Goal: Task Accomplishment & Management: Manage account settings

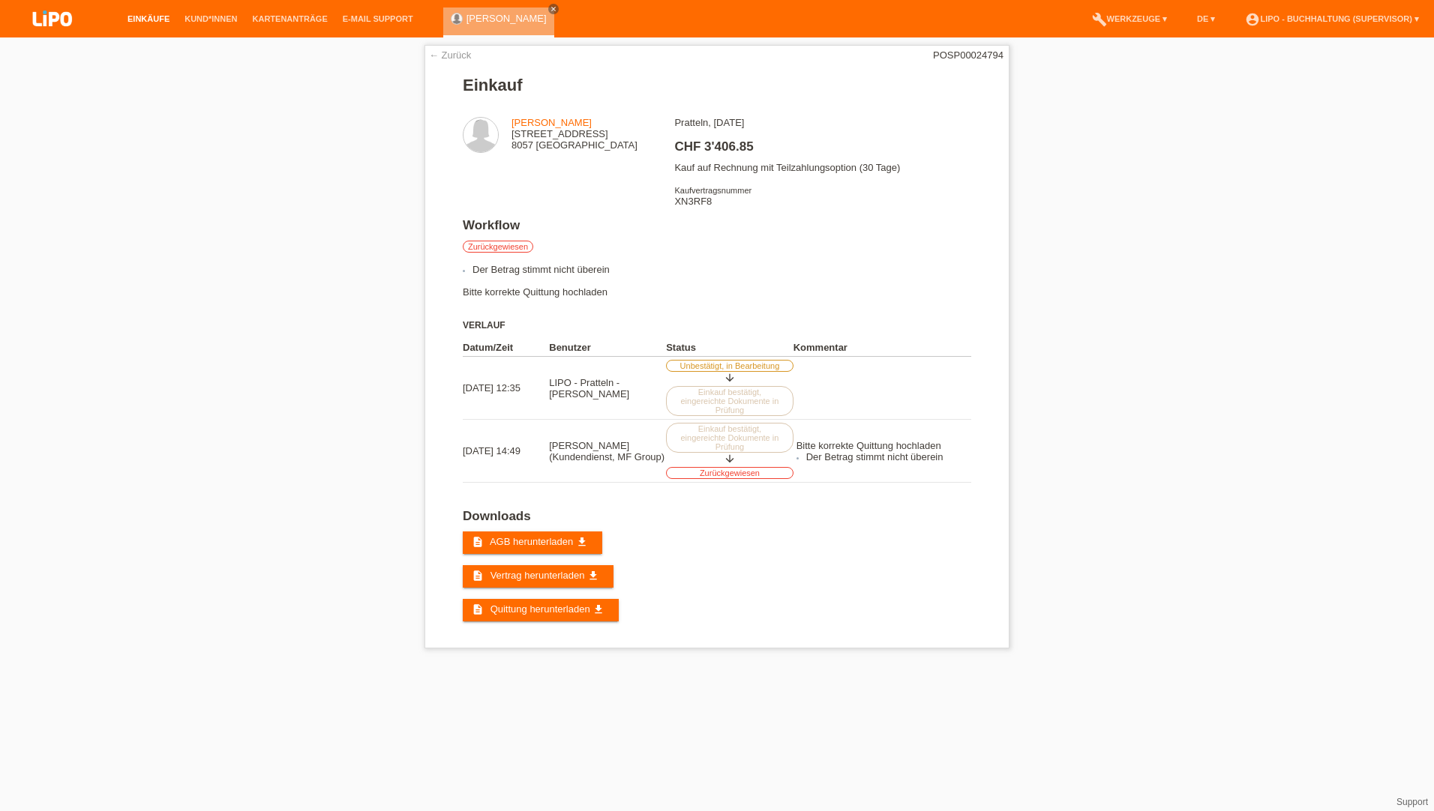
click at [155, 16] on link "Einkäufe" at bounding box center [148, 18] width 57 height 9
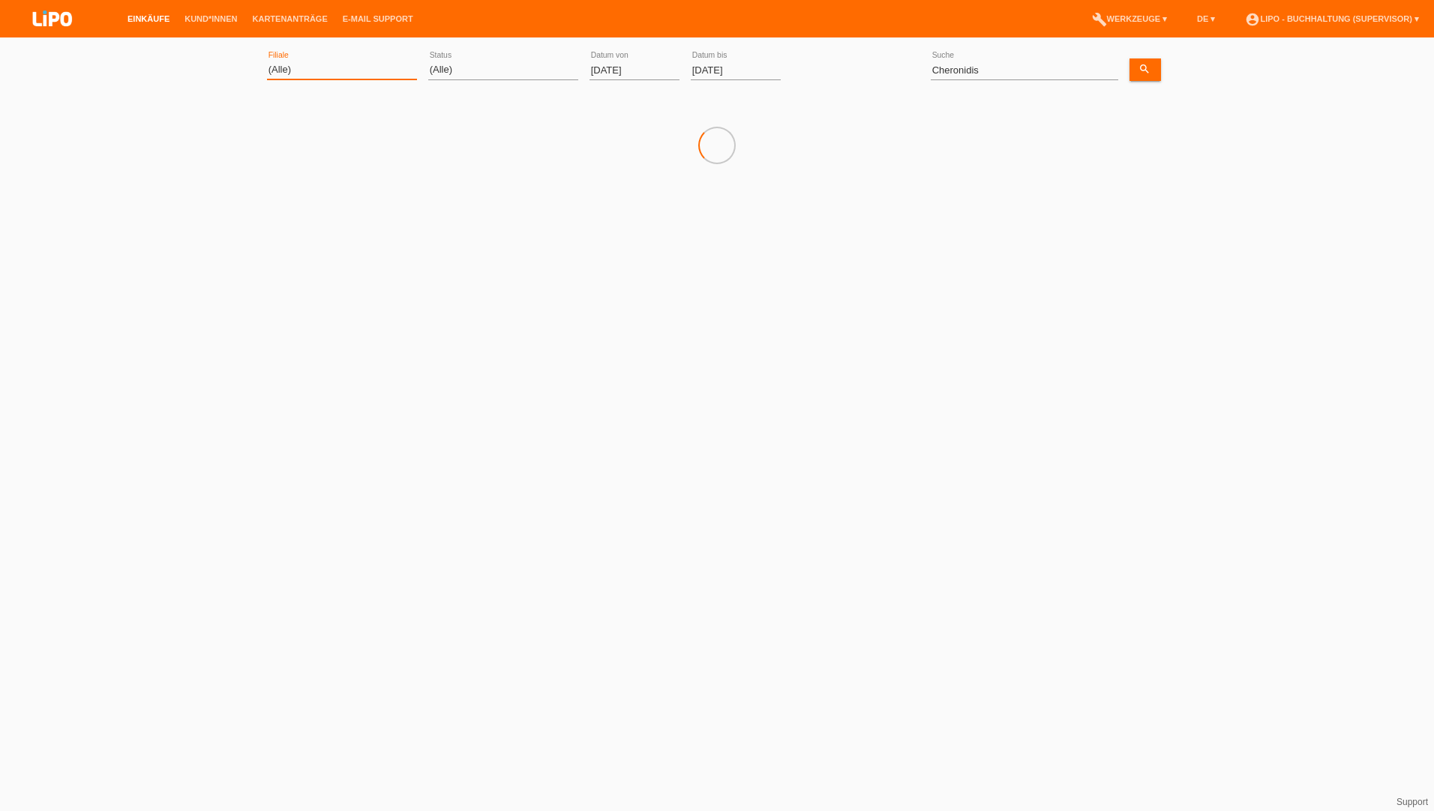
click at [330, 70] on select "(Alle) Aarau Biel Conthey Contone Delémont Dietikon Dietlikon Egerkingen Emmen …" at bounding box center [342, 70] width 150 height 18
select select "483"
click at [267, 61] on select "(Alle) Aarau Biel Conthey Contone Delémont Dietikon Dietlikon Egerkingen Emmen …" at bounding box center [342, 70] width 150 height 18
click at [611, 68] on input "01.08.2025" at bounding box center [634, 70] width 90 height 19
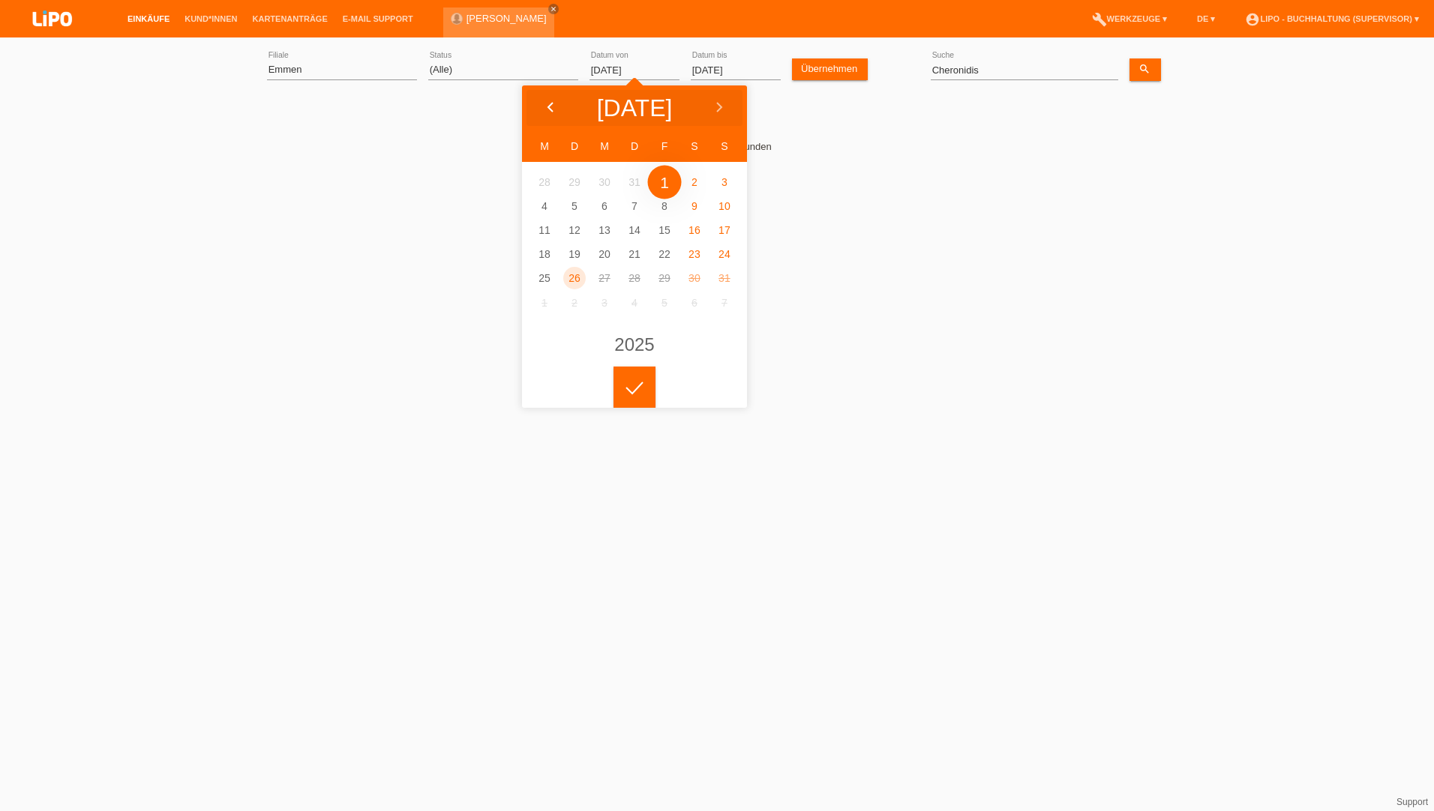
click at [548, 108] on polyline at bounding box center [550, 107] width 4 height 9
type input "[DATE]"
click at [618, 394] on div at bounding box center [634, 388] width 42 height 42
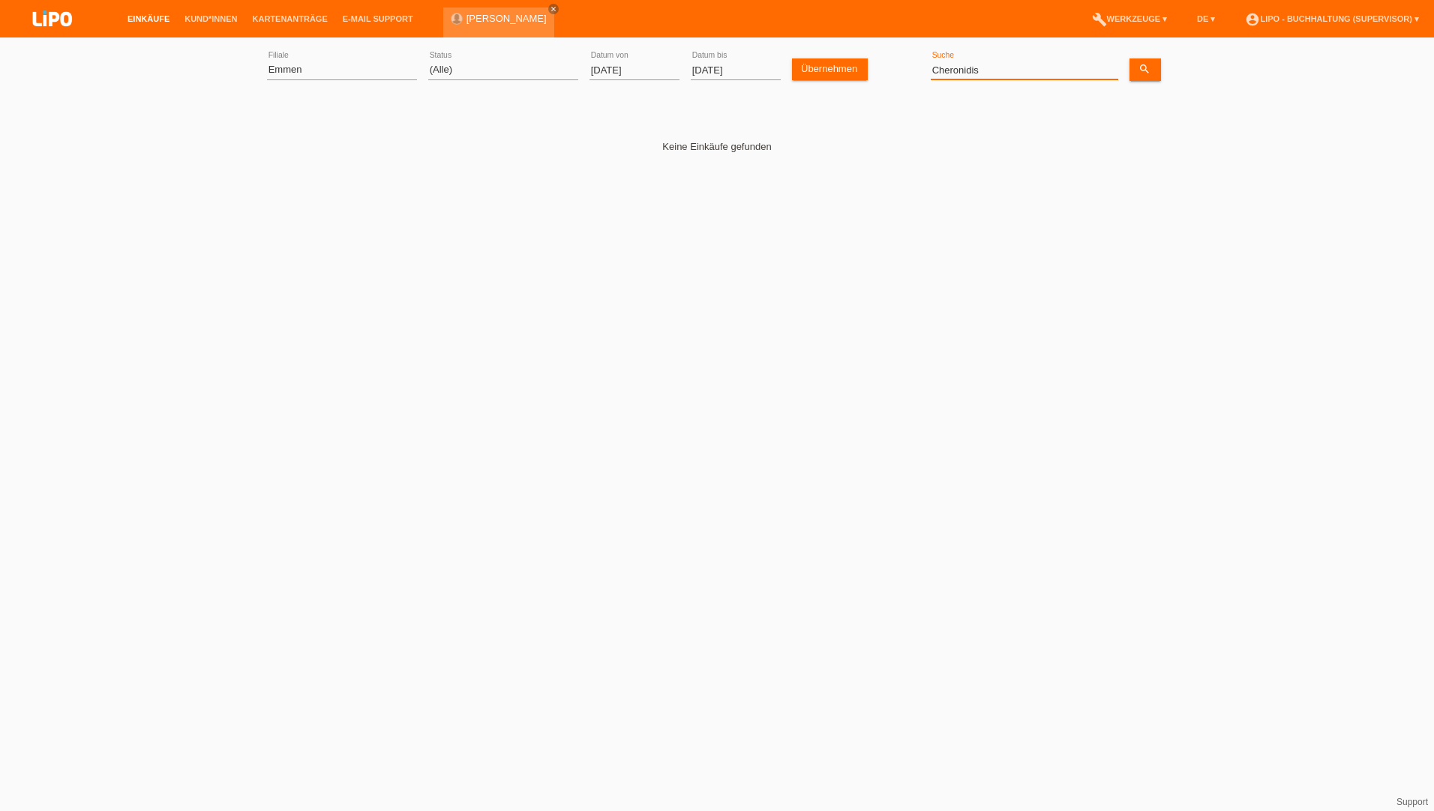
drag, startPoint x: 988, startPoint y: 77, endPoint x: 694, endPoint y: 67, distance: 294.9
click at [694, 67] on div "(Alle) Aarau Biel Conthey Contone Delémont Dietikon Dietlikon Egerkingen Emmen …" at bounding box center [717, 70] width 900 height 51
click at [841, 70] on link "Übernehmen" at bounding box center [830, 69] width 76 height 22
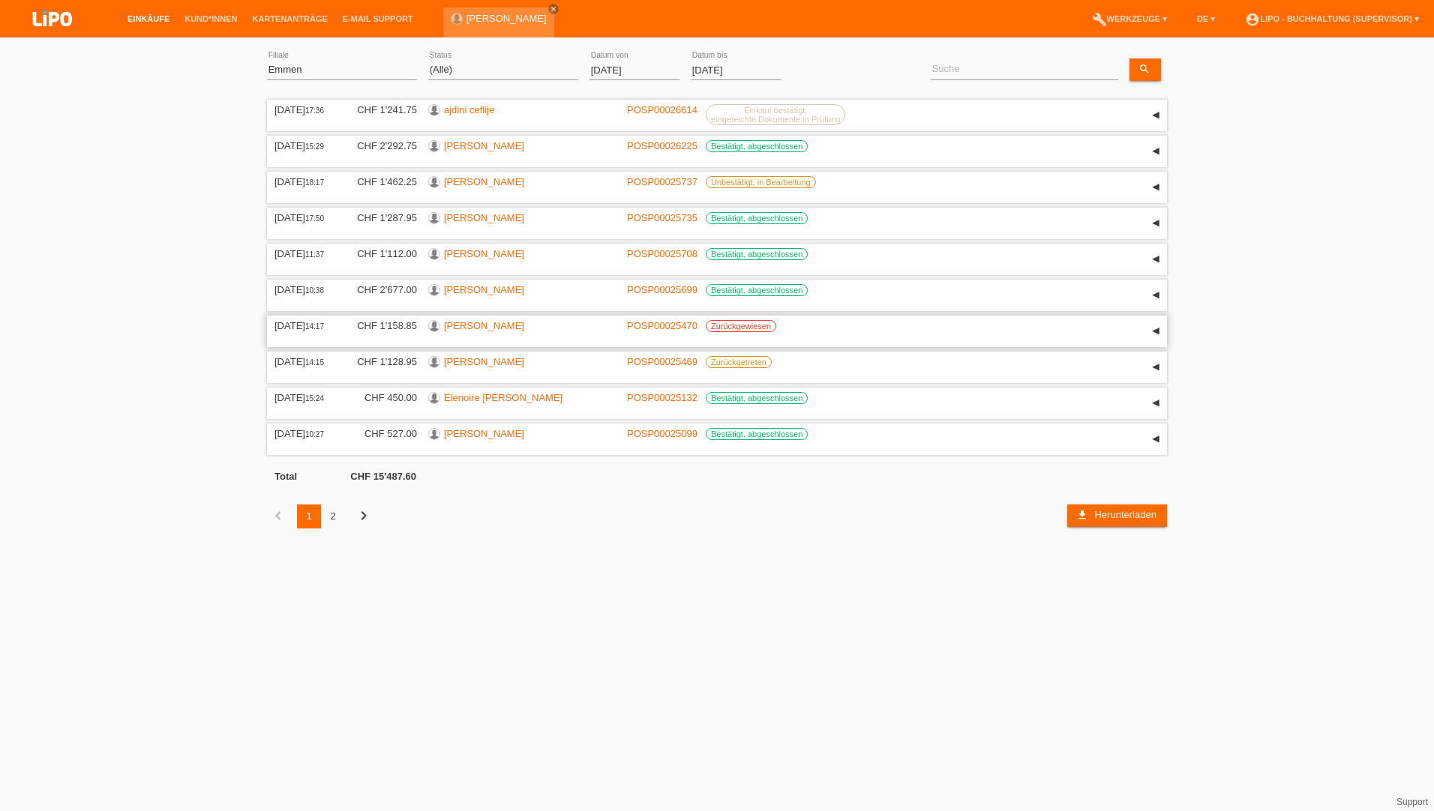
click at [497, 323] on link "[PERSON_NAME]" at bounding box center [484, 325] width 80 height 11
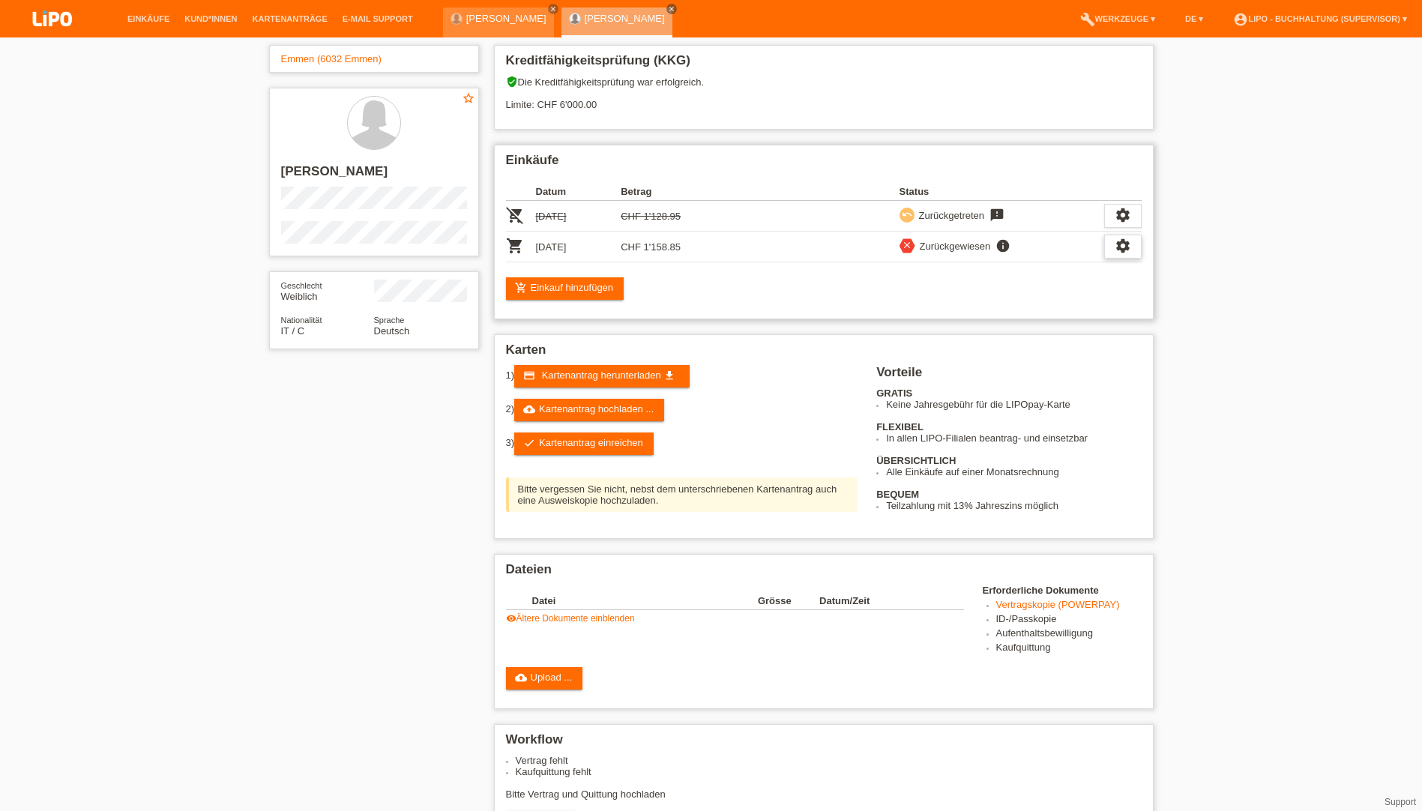
click at [1132, 238] on div "settings" at bounding box center [1122, 247] width 37 height 24
click at [994, 271] on span "Anzeigen" at bounding box center [992, 270] width 45 height 18
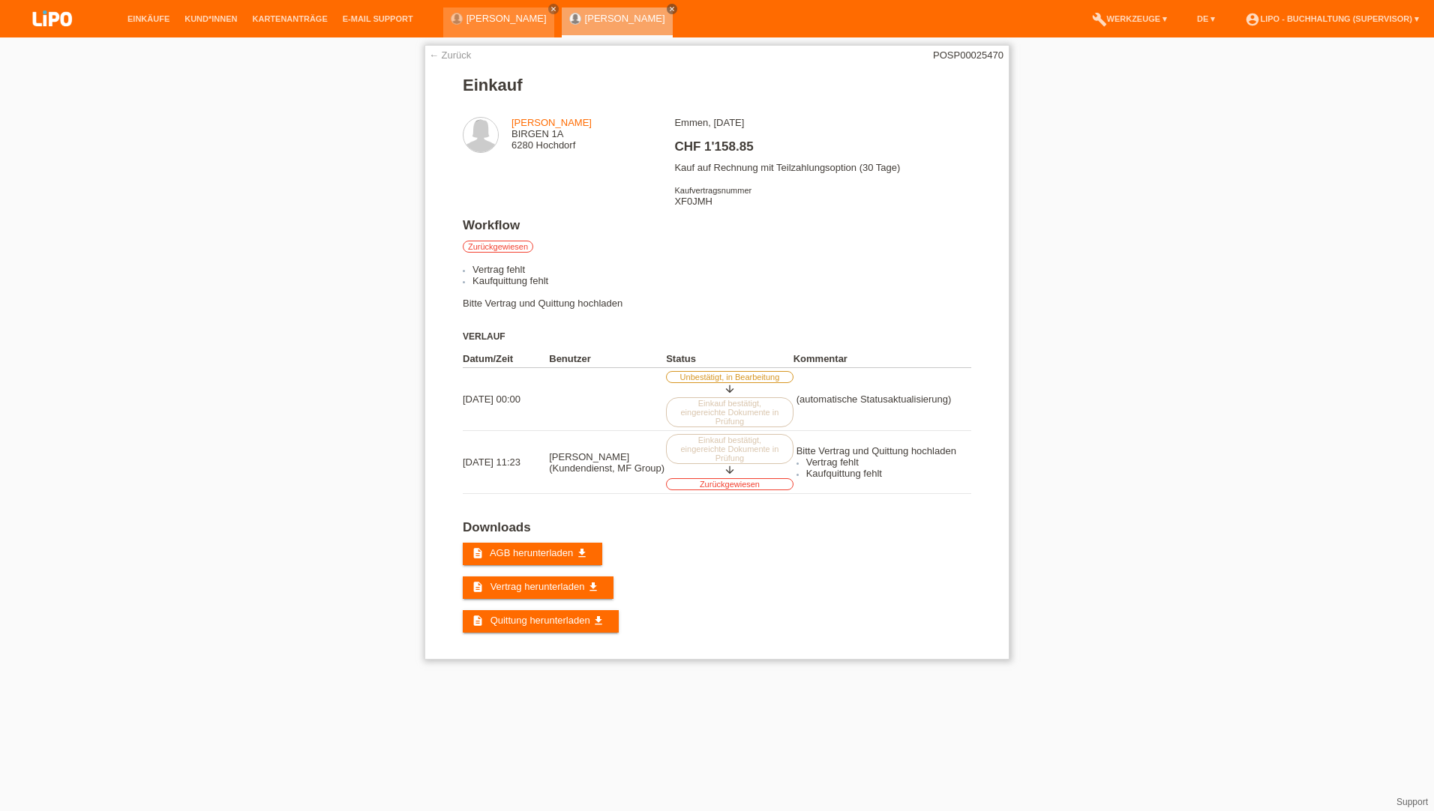
click at [697, 203] on div "Emmen, 29.07.2025 CHF 1'158.85 Kauf auf Rechnung mit Teilzahlungsoption (30 Tag…" at bounding box center [822, 167] width 296 height 101
copy div "XF0JMH"
click at [144, 21] on link "Einkäufe" at bounding box center [148, 18] width 57 height 9
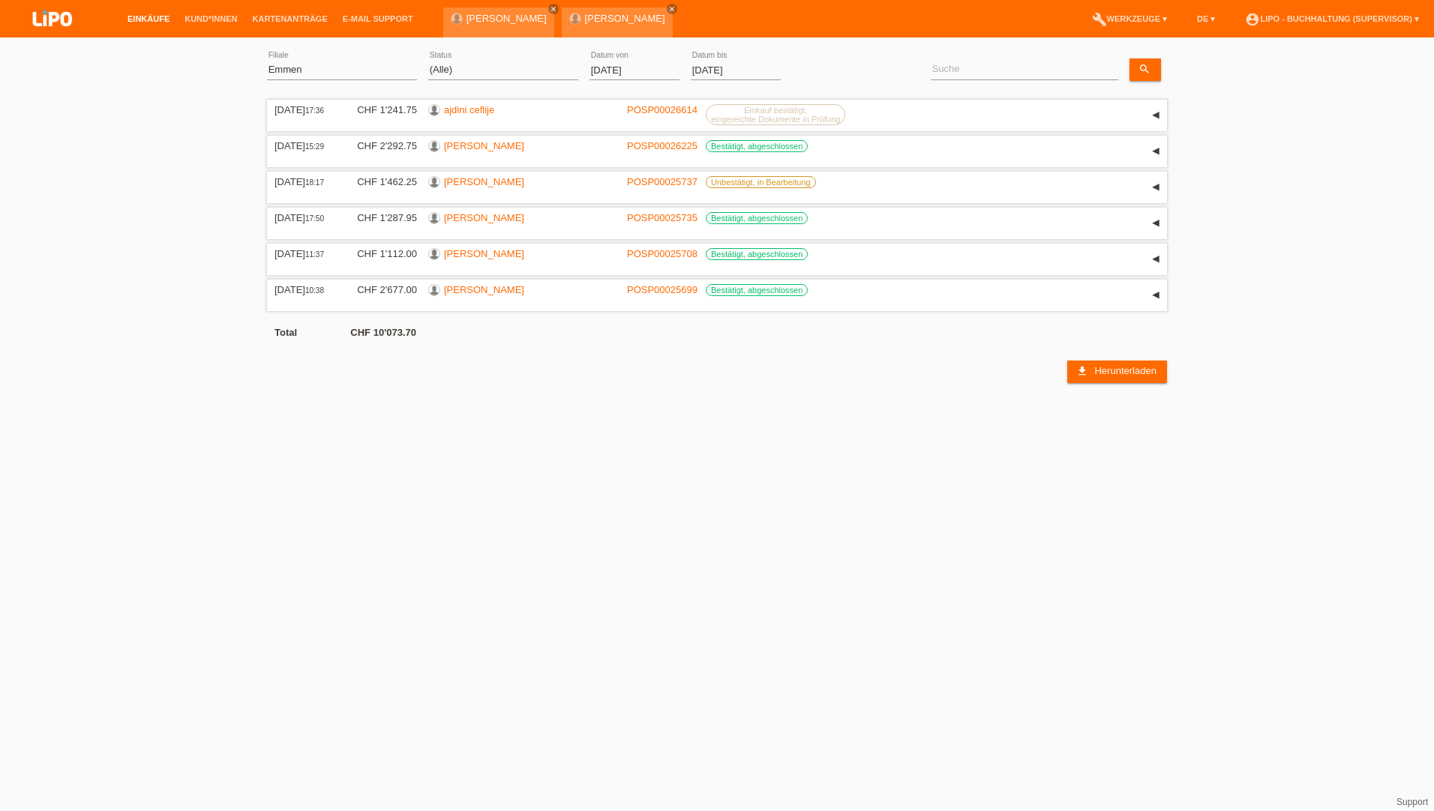
click at [613, 70] on input "[DATE]" at bounding box center [634, 70] width 90 height 19
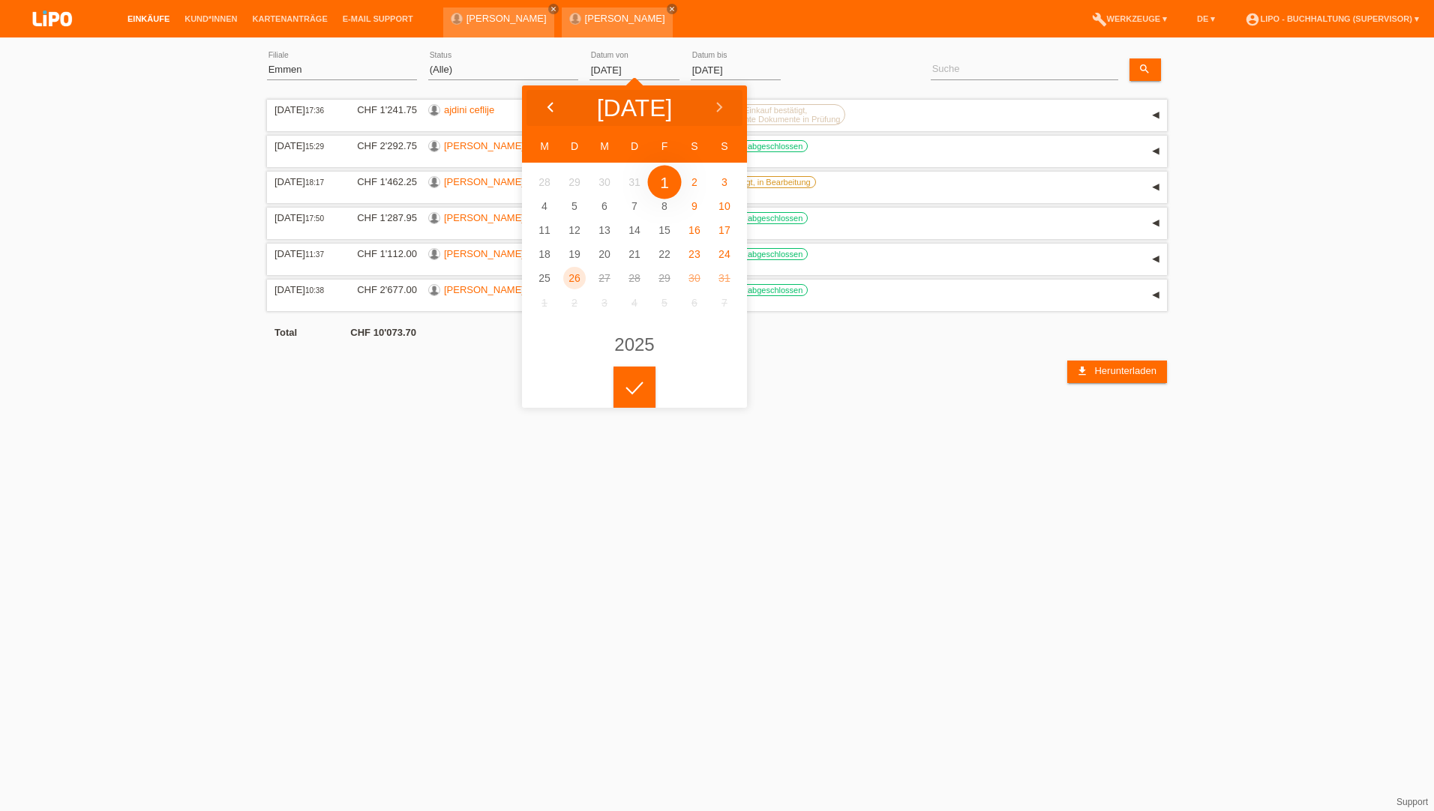
click at [552, 100] on div at bounding box center [550, 107] width 56 height 45
type input "01.04.2025"
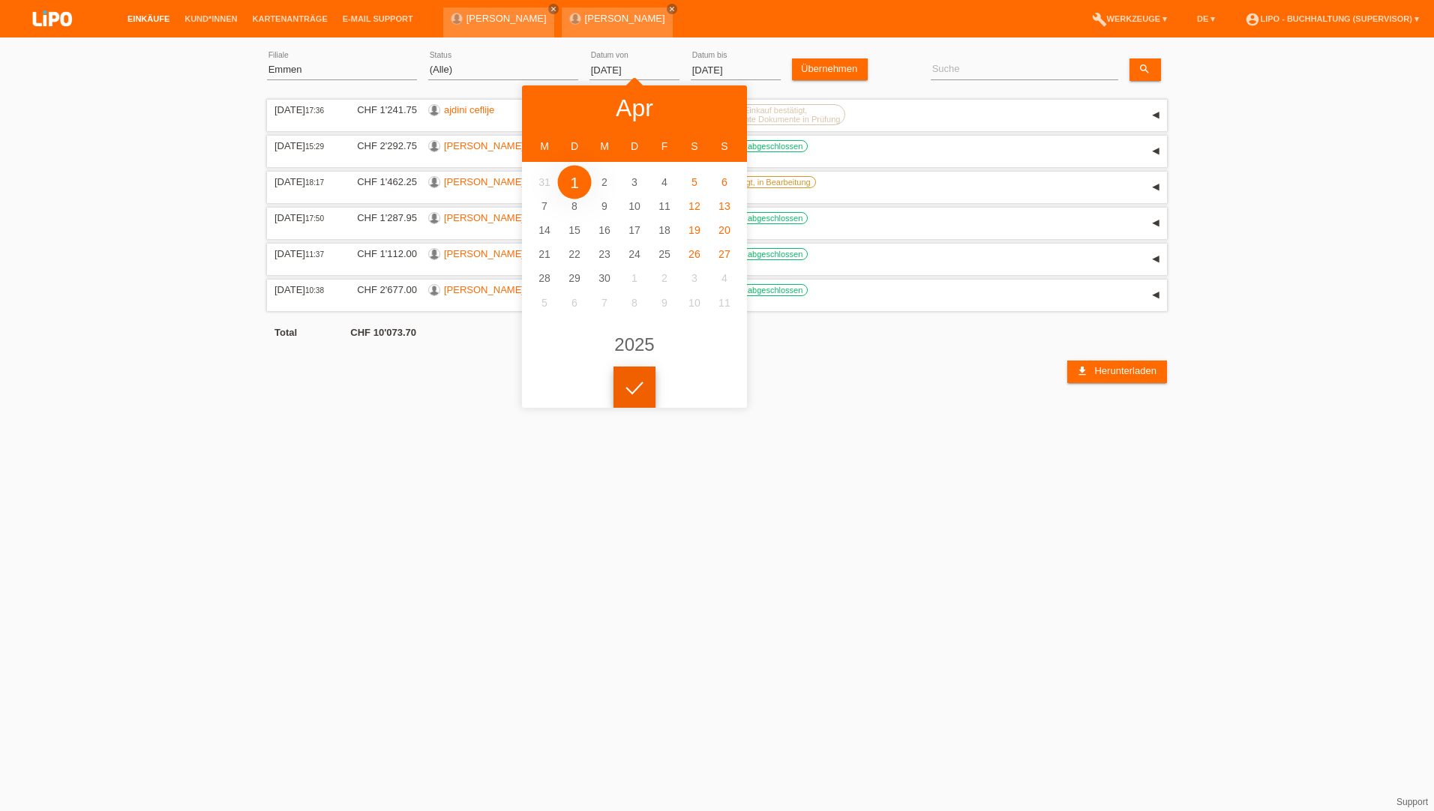
click at [642, 393] on div at bounding box center [634, 388] width 42 height 42
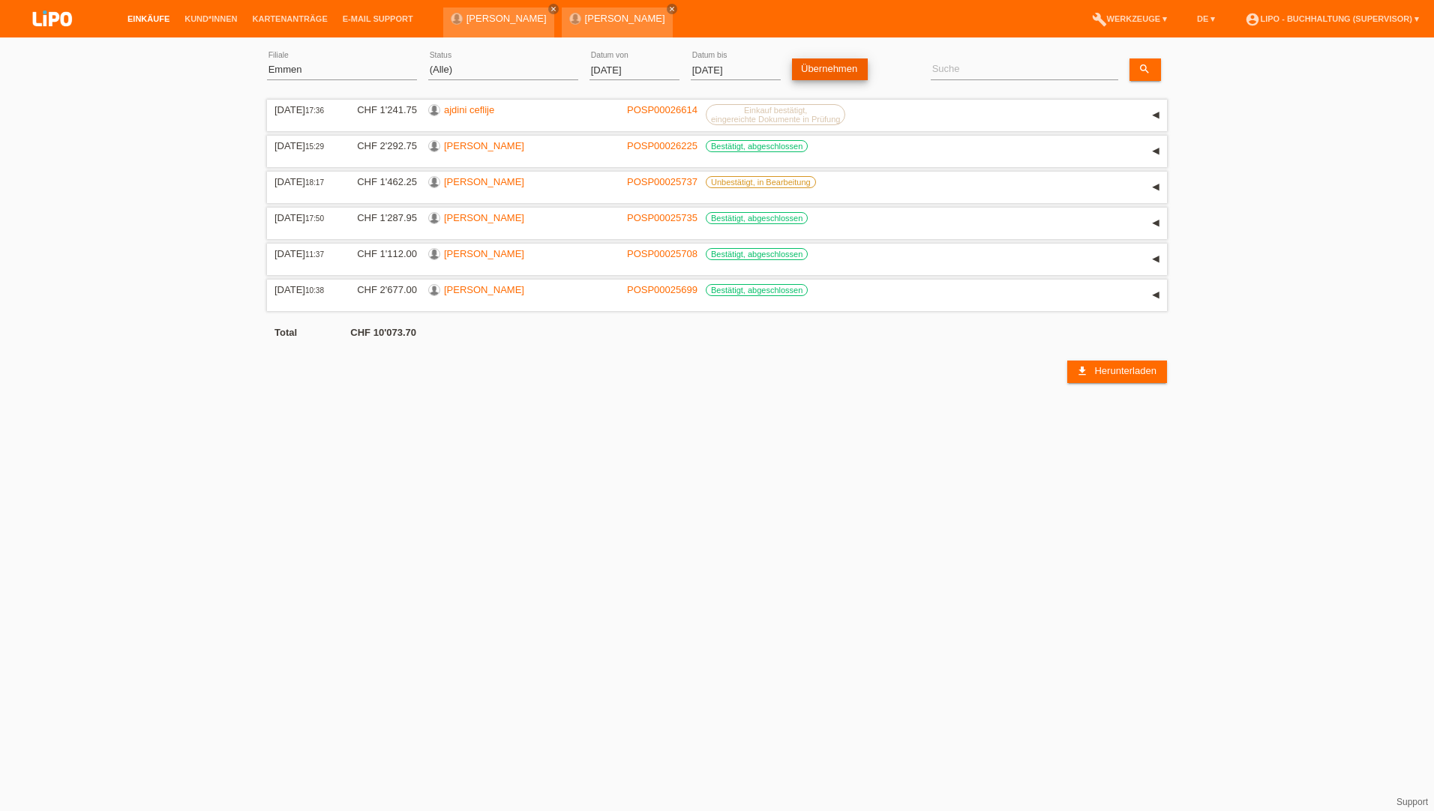
click at [819, 72] on link "Übernehmen" at bounding box center [830, 69] width 76 height 22
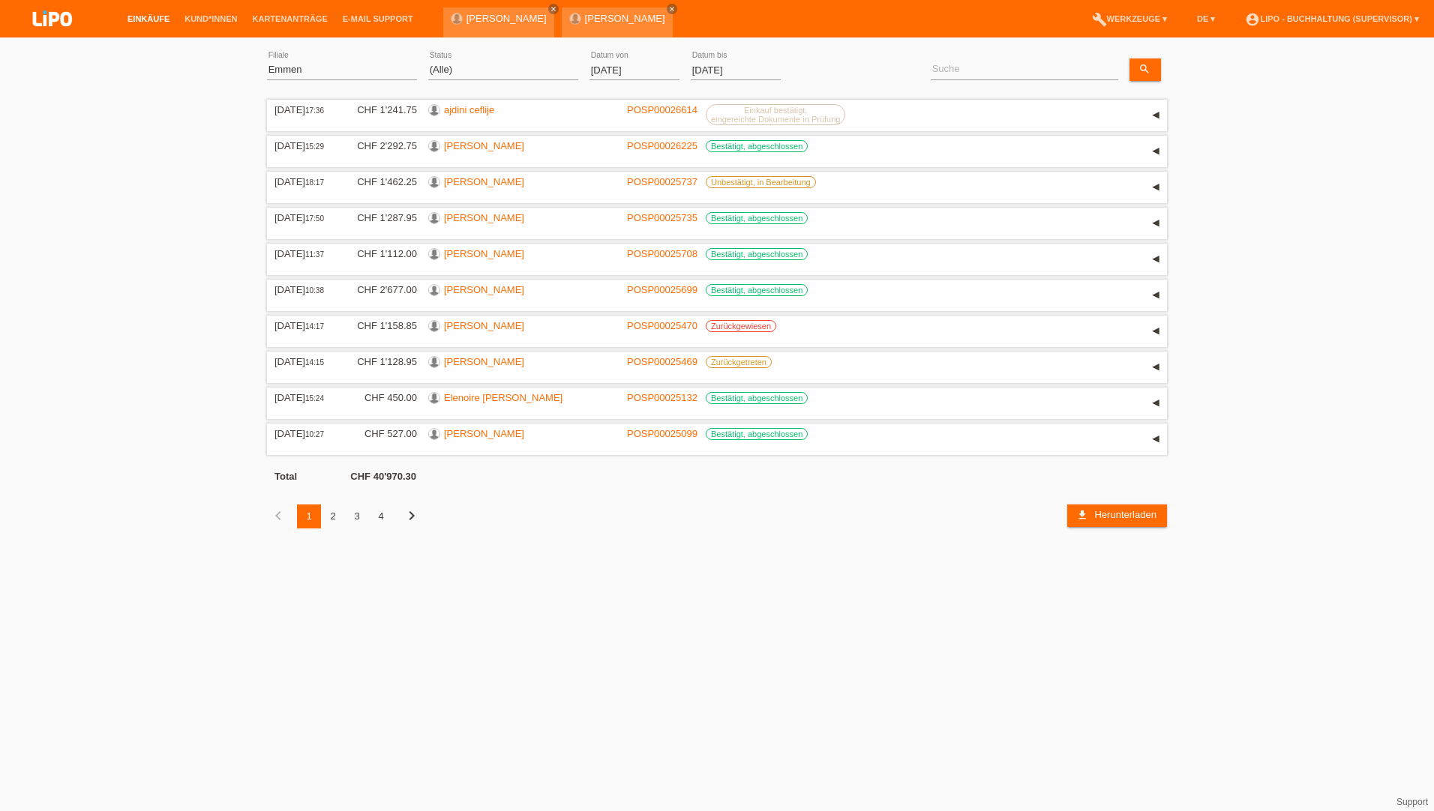
click at [378, 511] on div "4" at bounding box center [381, 517] width 24 height 24
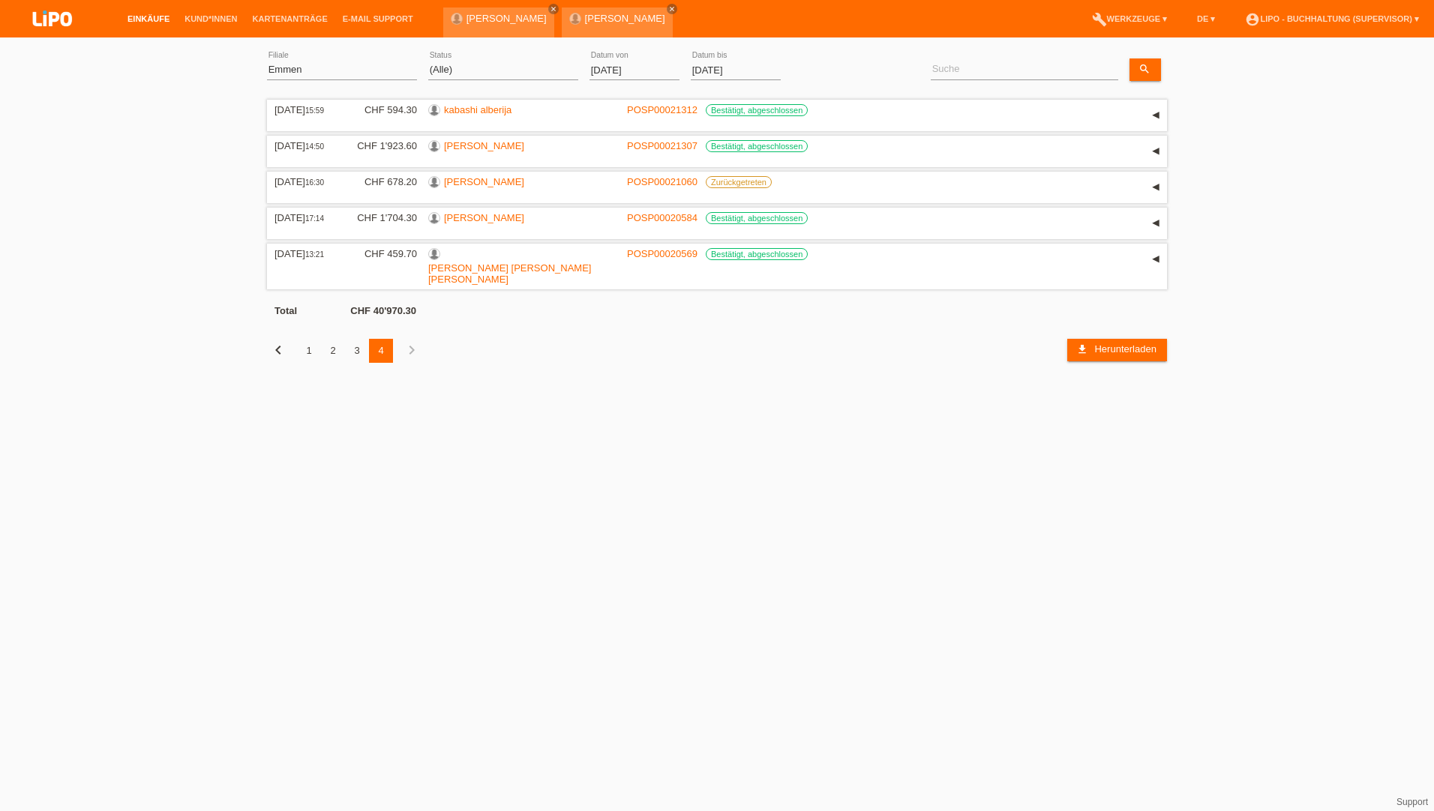
click at [354, 339] on div "3" at bounding box center [357, 351] width 24 height 24
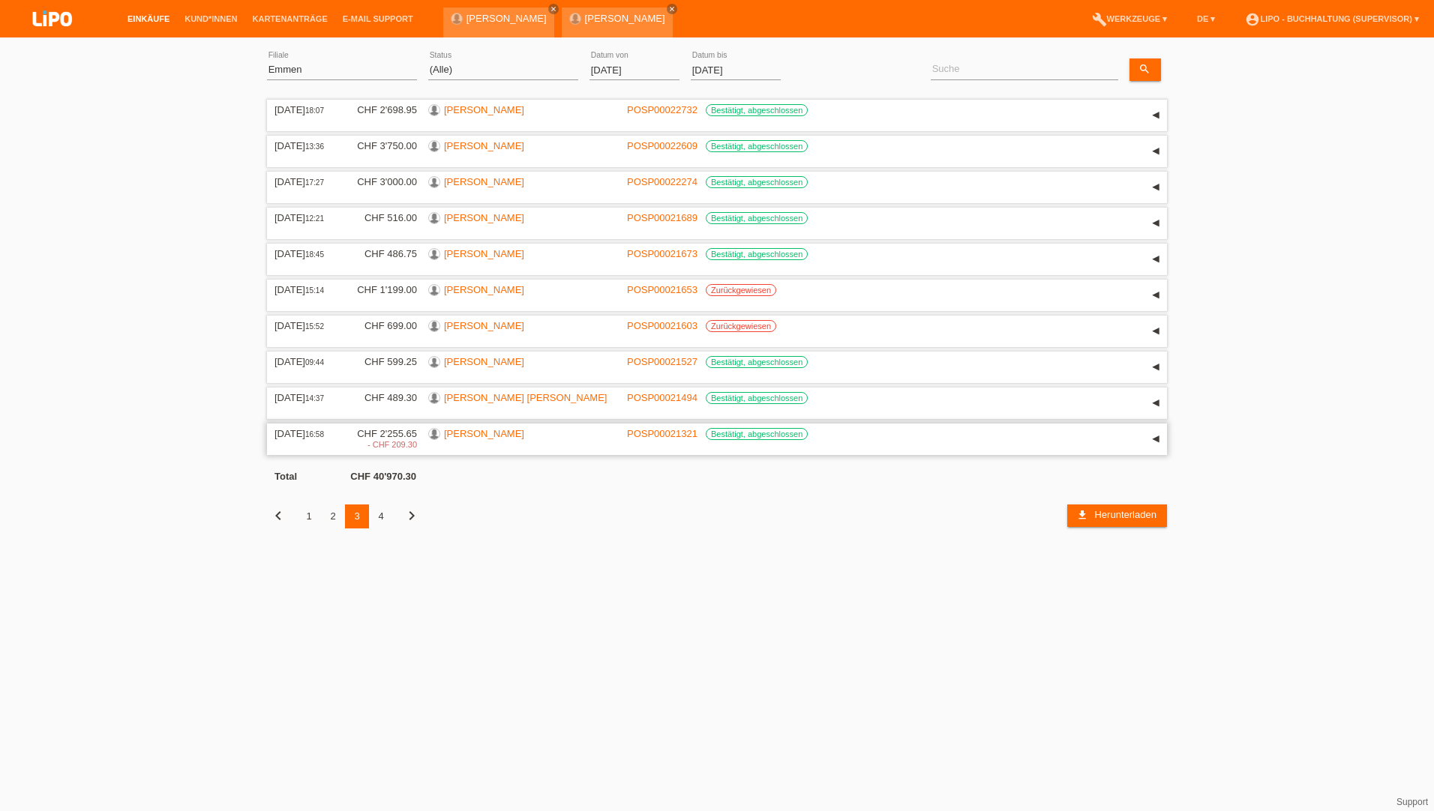
click at [469, 431] on link "[PERSON_NAME]" at bounding box center [484, 433] width 80 height 11
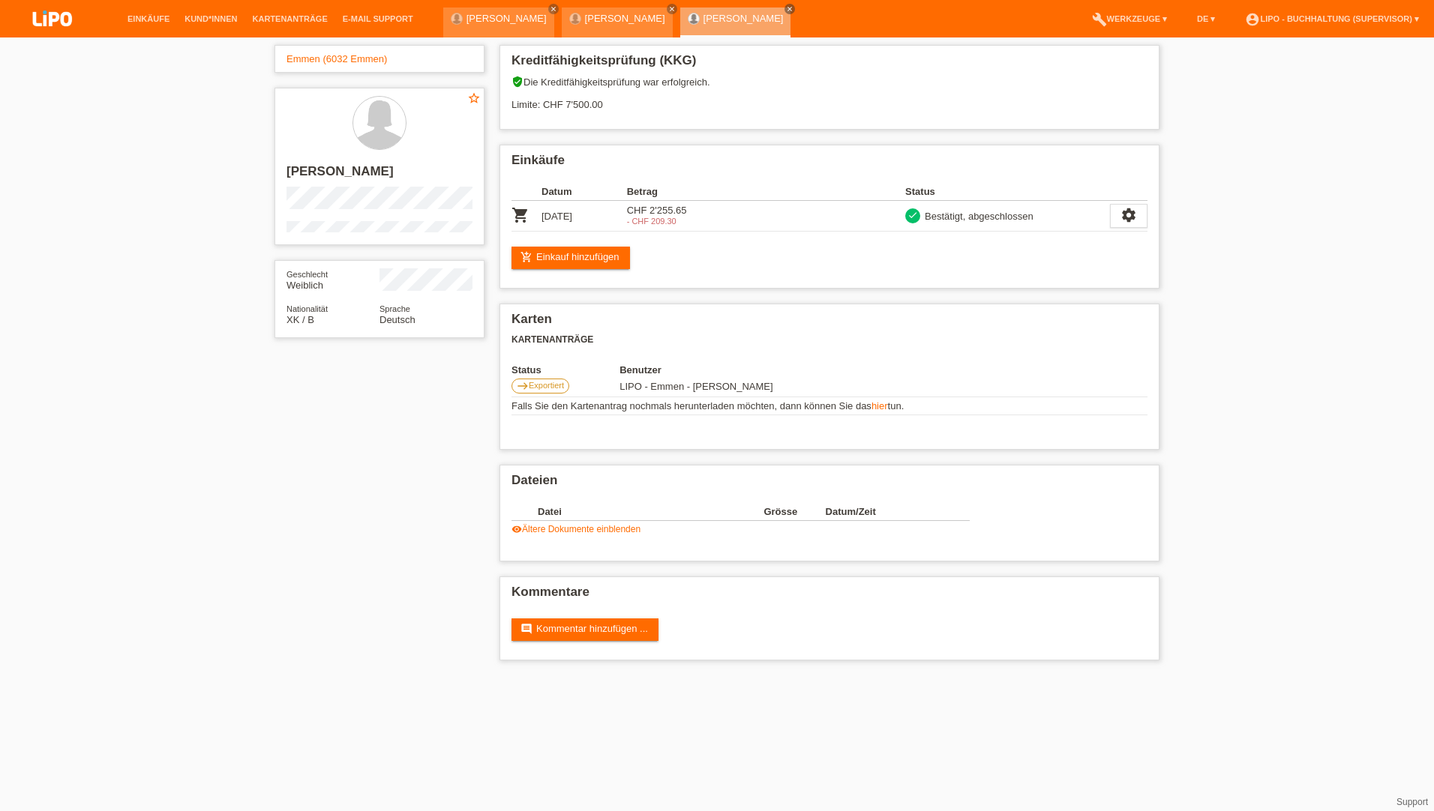
click at [1225, 331] on div "Emmen (6032 Emmen) star_border IRENA SHTUFI Geschlecht Weiblich Nationalität XK…" at bounding box center [717, 356] width 1434 height 638
click at [154, 16] on link "Einkäufe" at bounding box center [148, 18] width 57 height 9
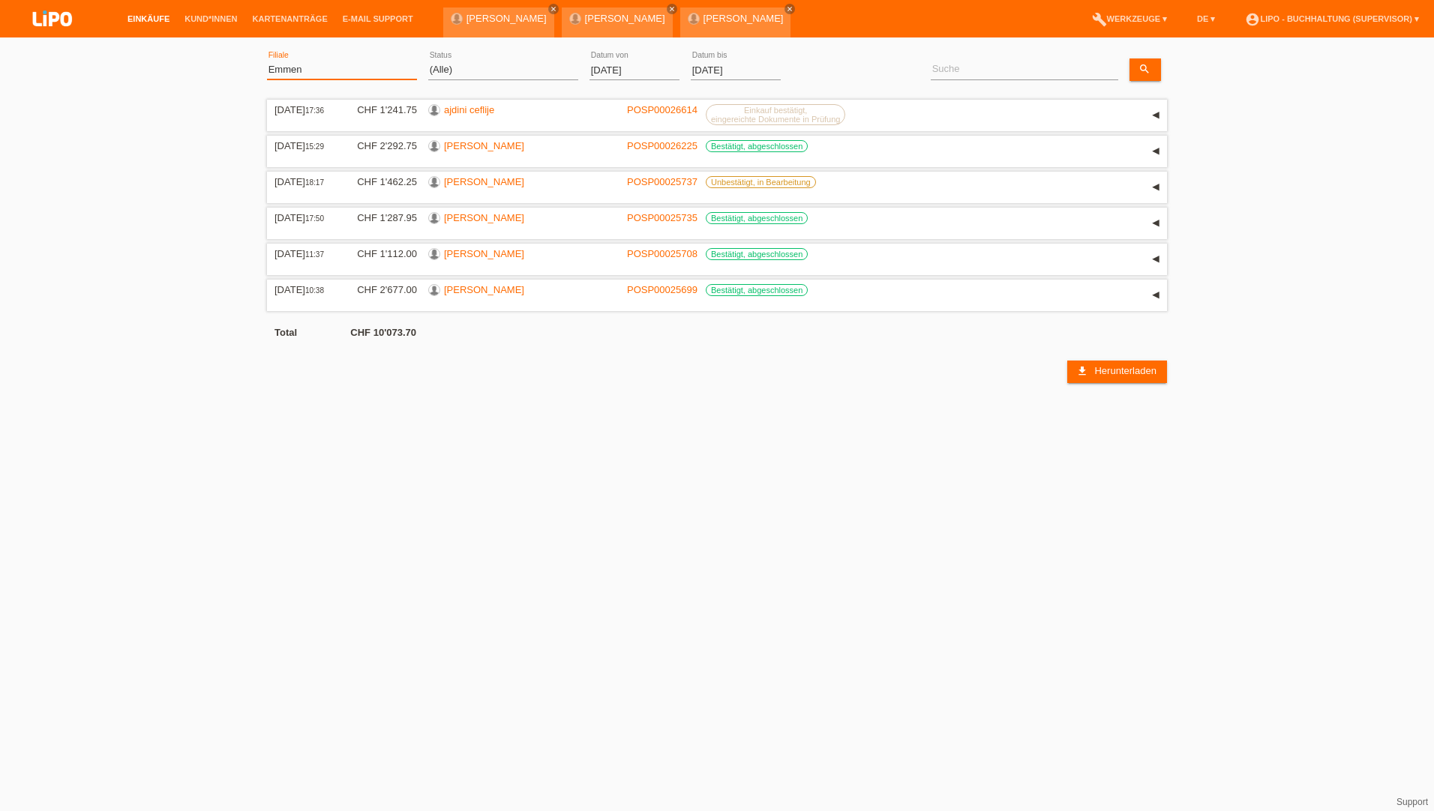
click at [322, 69] on select "(Alle) Aarau Biel Conthey Contone Delémont Dietikon Dietlikon Egerkingen Emmen …" at bounding box center [342, 70] width 150 height 18
click at [528, 70] on select "(Alle) Neu Offen Zurückgewiesen Zurückgetreten / Storniert Abgeschlossen" at bounding box center [503, 70] width 150 height 18
click at [608, 70] on input "[DATE]" at bounding box center [634, 70] width 90 height 19
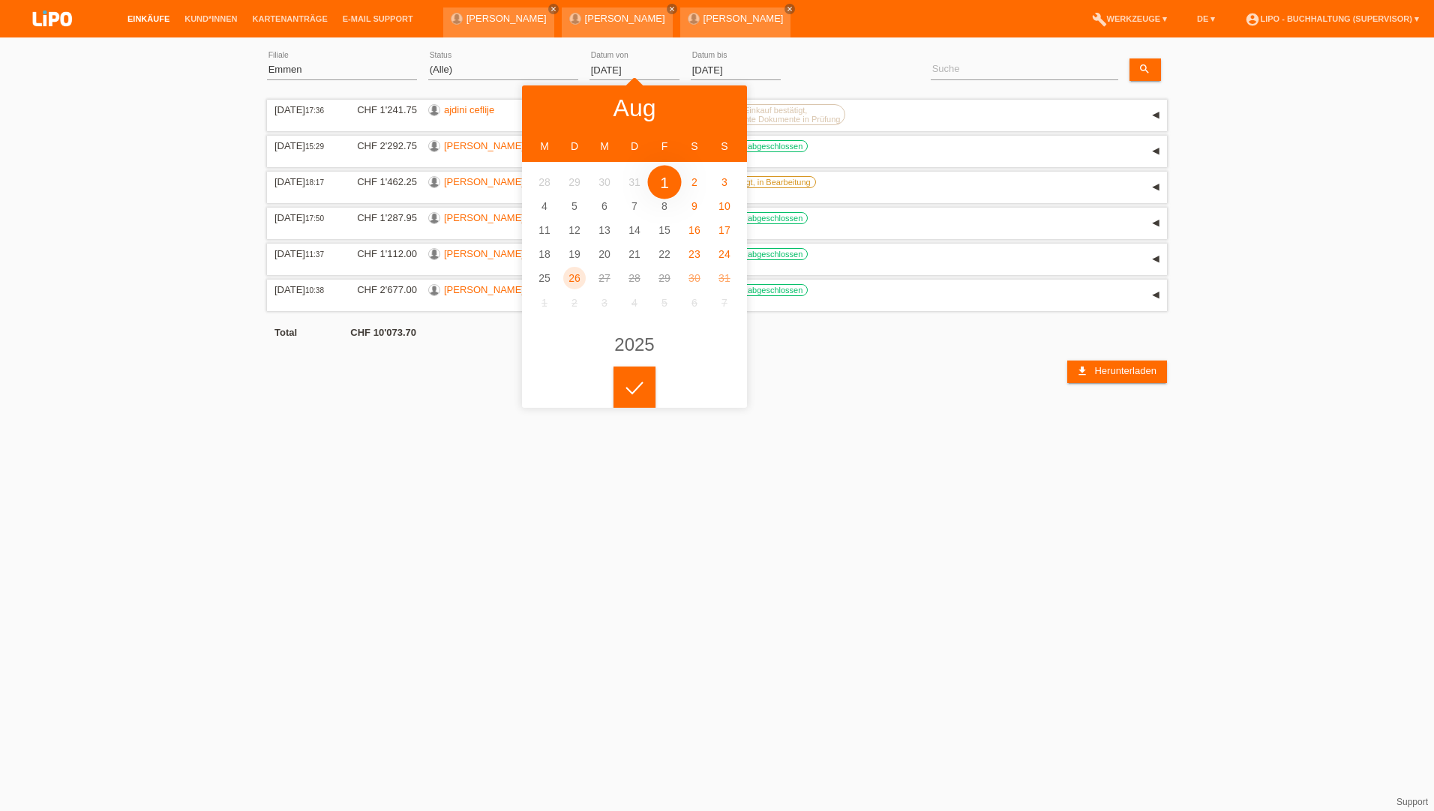
click at [889, 383] on html "Einkäufe Kund*innen Kartenanträge E-Mail Support Helena Cheronidis close close …" at bounding box center [717, 191] width 1434 height 383
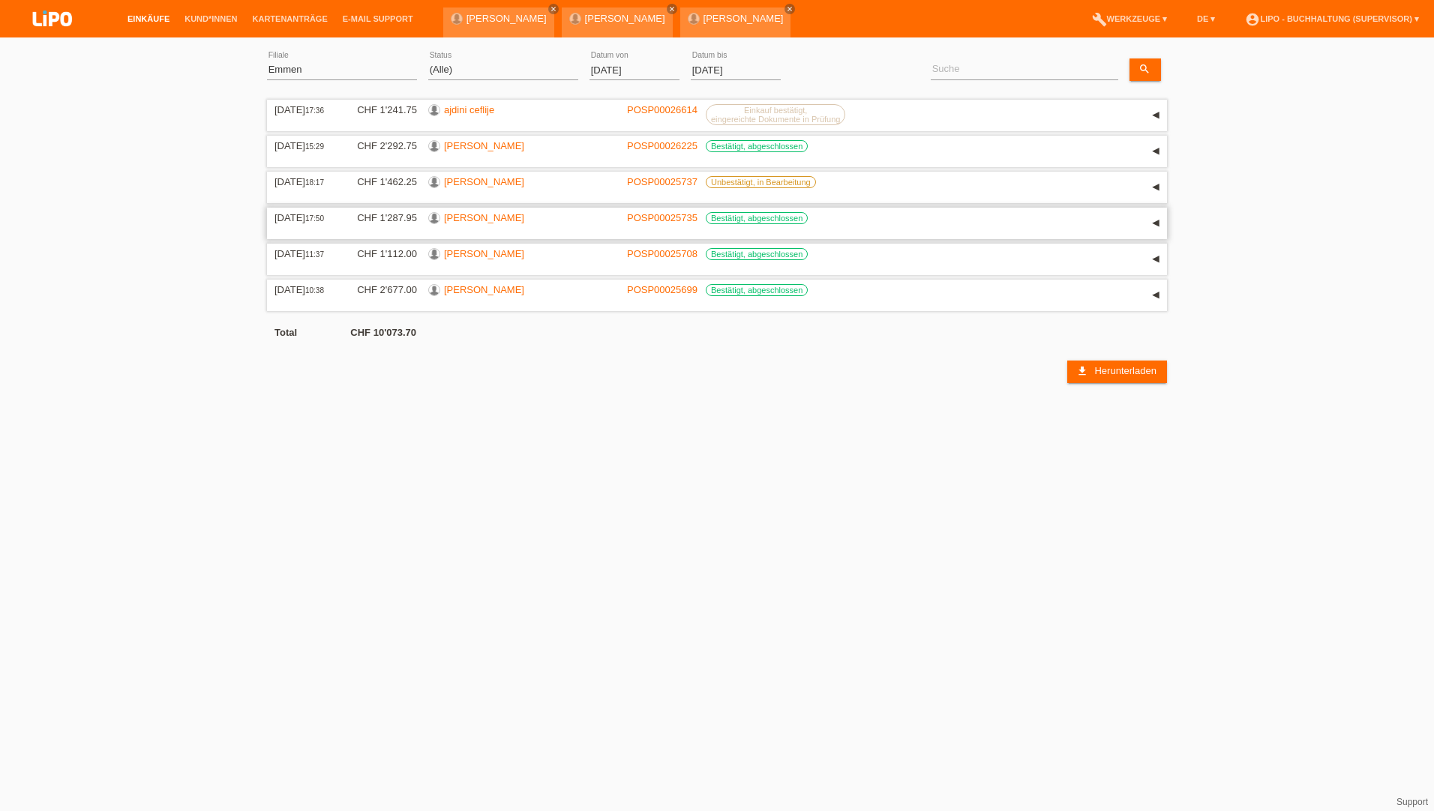
click at [391, 223] on div "CHF 1'287.95" at bounding box center [381, 217] width 71 height 11
click at [497, 223] on link "[PERSON_NAME]" at bounding box center [484, 217] width 80 height 11
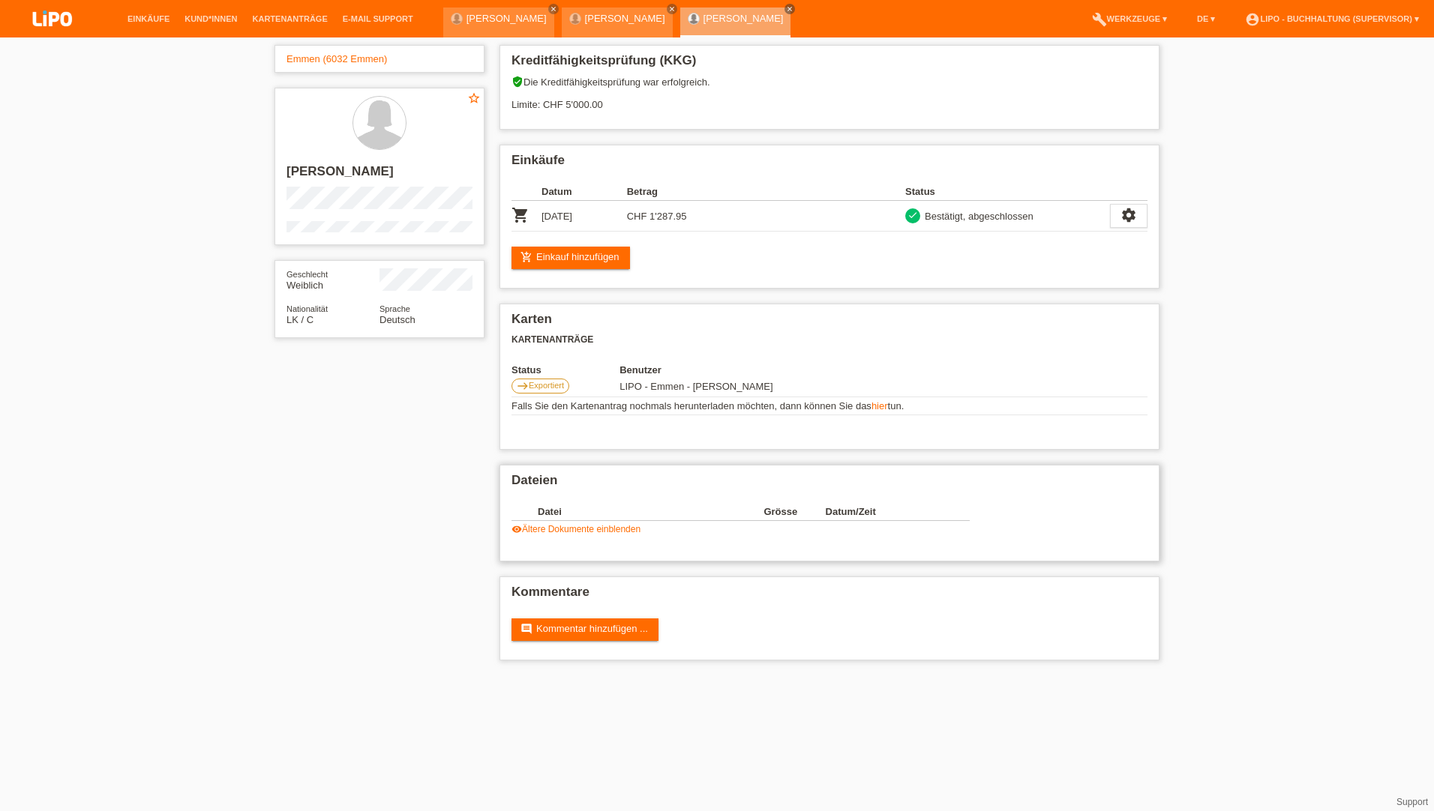
click at [582, 529] on link "visibility Ältere Dokumente einblenden" at bounding box center [575, 529] width 129 height 10
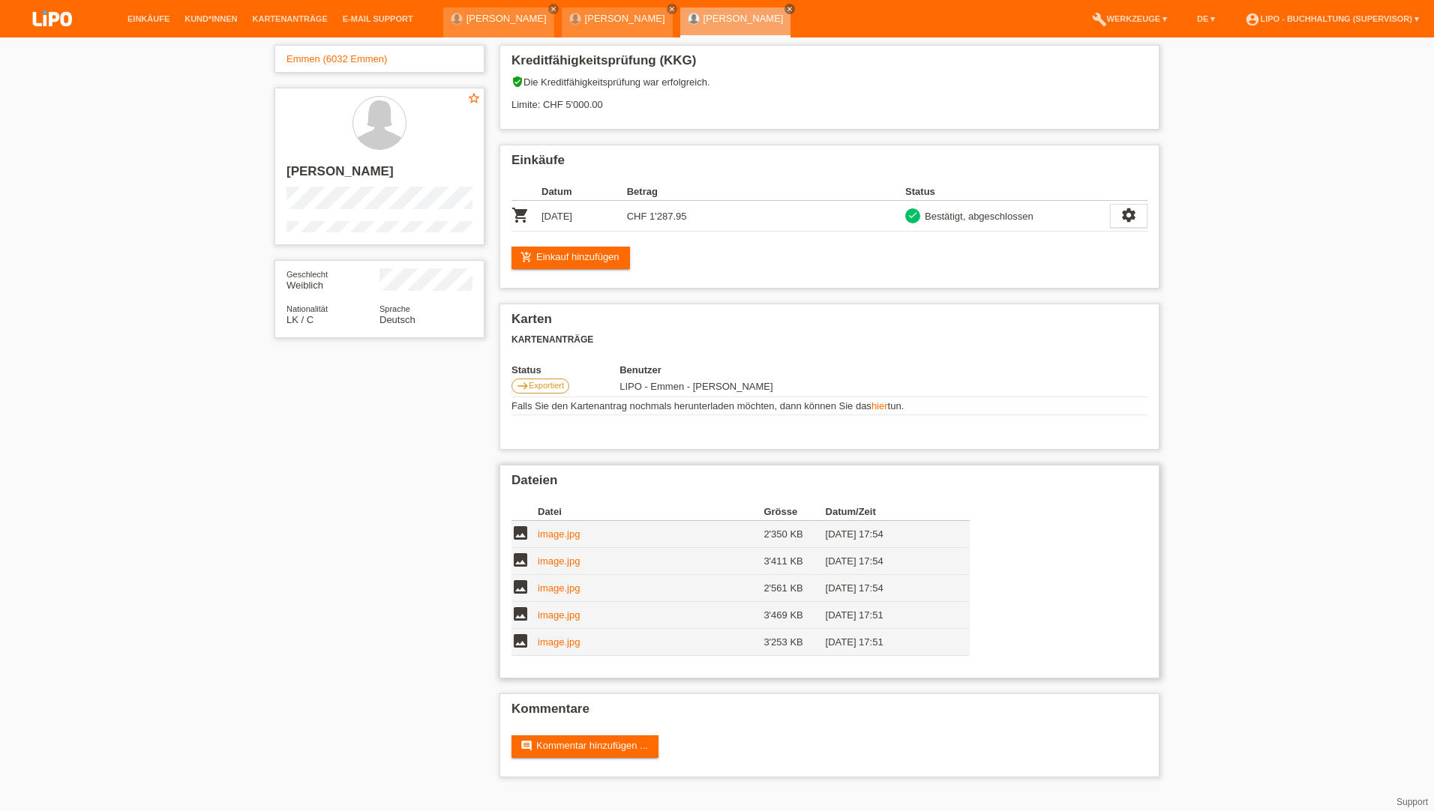
click at [550, 535] on link "image.jpg" at bounding box center [559, 534] width 42 height 11
drag, startPoint x: 1131, startPoint y: 214, endPoint x: 1103, endPoint y: 217, distance: 27.8
click at [1131, 214] on icon "settings" at bounding box center [1128, 215] width 16 height 16
click at [1072, 302] on span "Stornierung hinzufügen..." at bounding box center [1083, 307] width 113 height 18
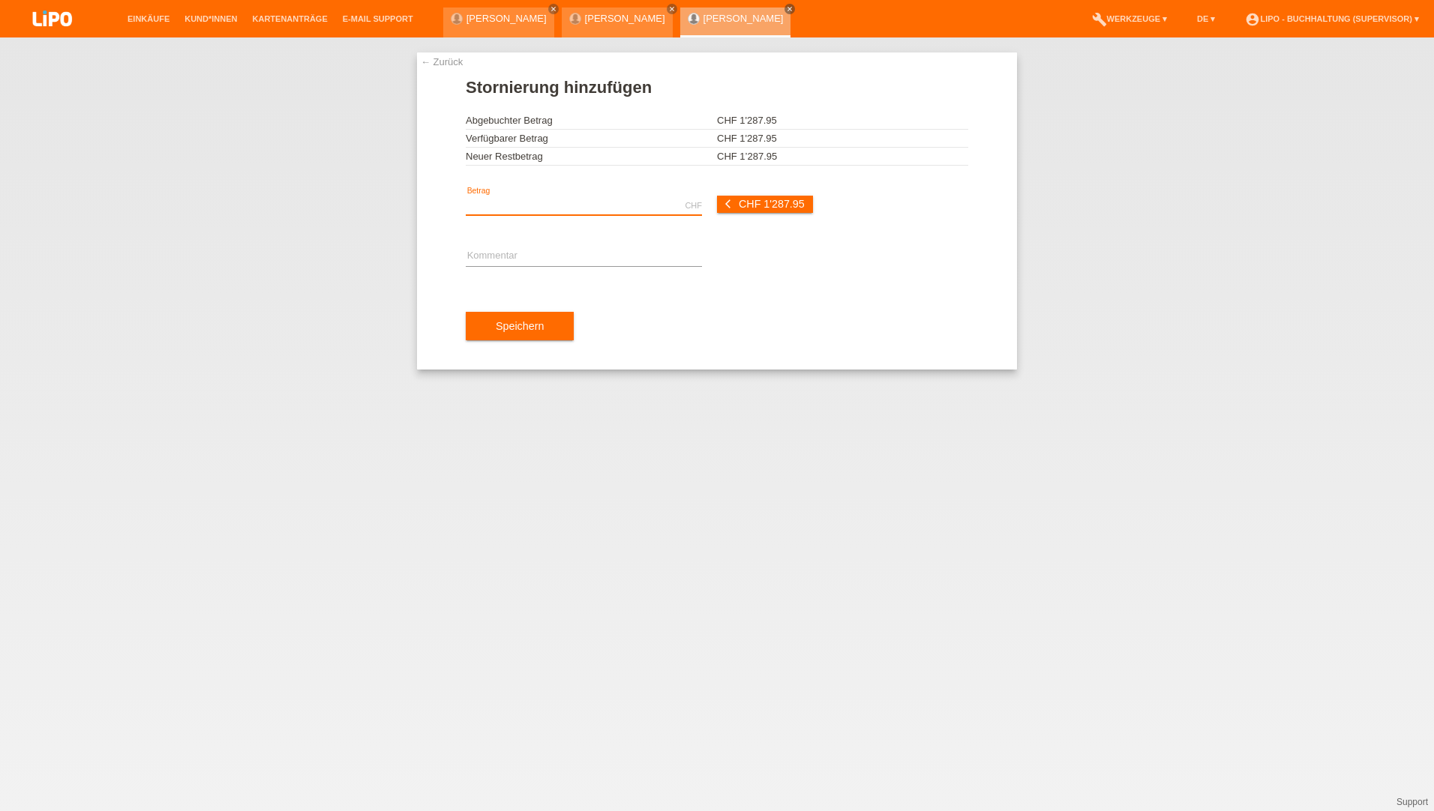
click at [501, 207] on input "text" at bounding box center [584, 205] width 236 height 19
type input "9.00"
click at [536, 247] on input "text" at bounding box center [584, 256] width 236 height 19
type input "Der KV ist von 1278.95 (Tippfehler)"
click at [534, 324] on span "Speichern" at bounding box center [520, 326] width 48 height 12
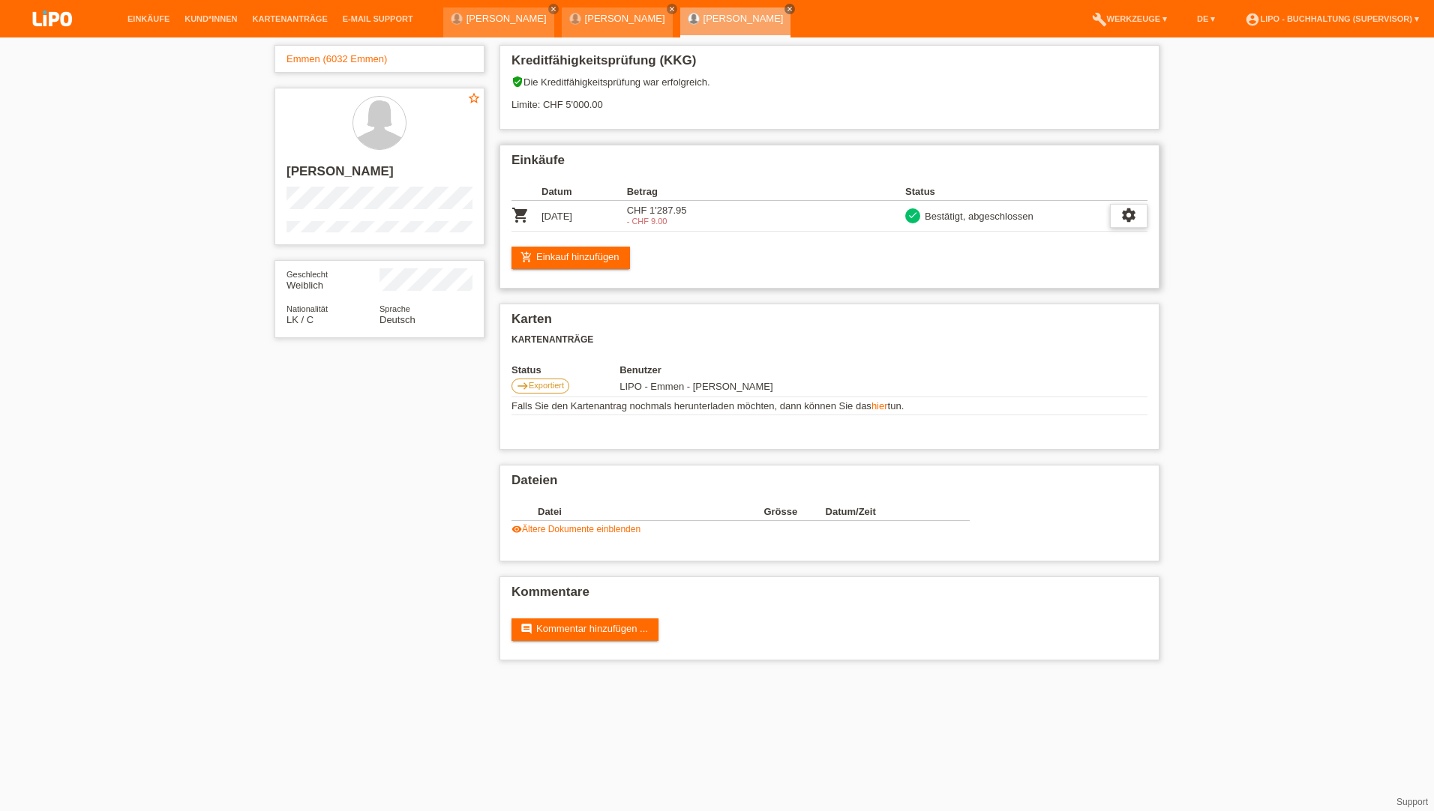
click at [1135, 210] on icon "settings" at bounding box center [1128, 215] width 16 height 16
click at [1093, 232] on div "fullscreen Anzeigen" at bounding box center [1076, 240] width 142 height 22
click at [136, 25] on li "Einkäufe" at bounding box center [148, 19] width 57 height 38
click at [151, 21] on link "Einkäufe" at bounding box center [148, 18] width 57 height 9
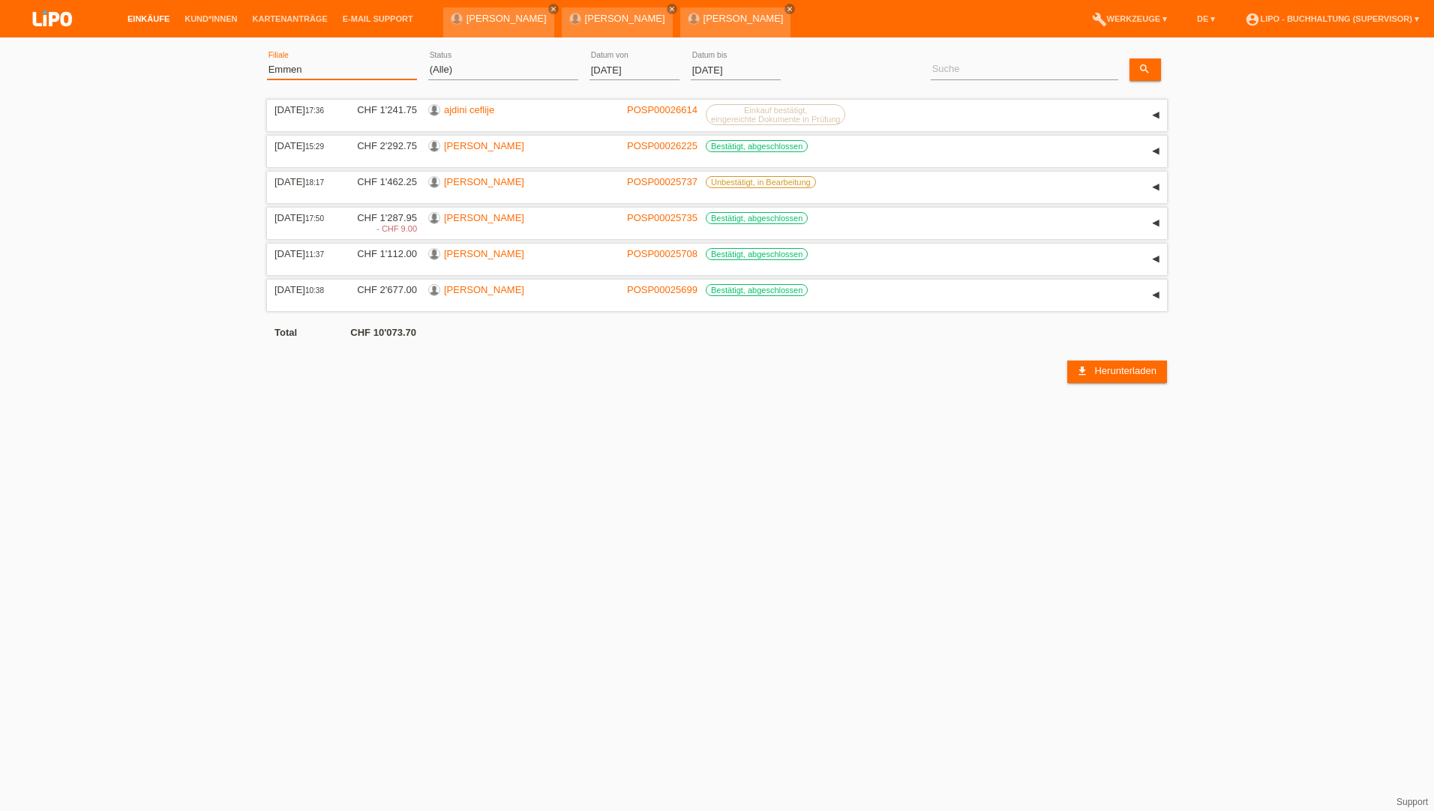
click at [295, 70] on select "(Alle) Aarau Biel Conthey Contone Delémont Dietikon Dietlikon Egerkingen Emmen …" at bounding box center [342, 70] width 150 height 18
select select "770"
click at [267, 61] on select "(Alle) Aarau Biel Conthey Contone Delémont Dietikon Dietlikon Egerkingen Emmen …" at bounding box center [342, 70] width 150 height 18
click at [825, 66] on link "Übernehmen" at bounding box center [830, 69] width 76 height 22
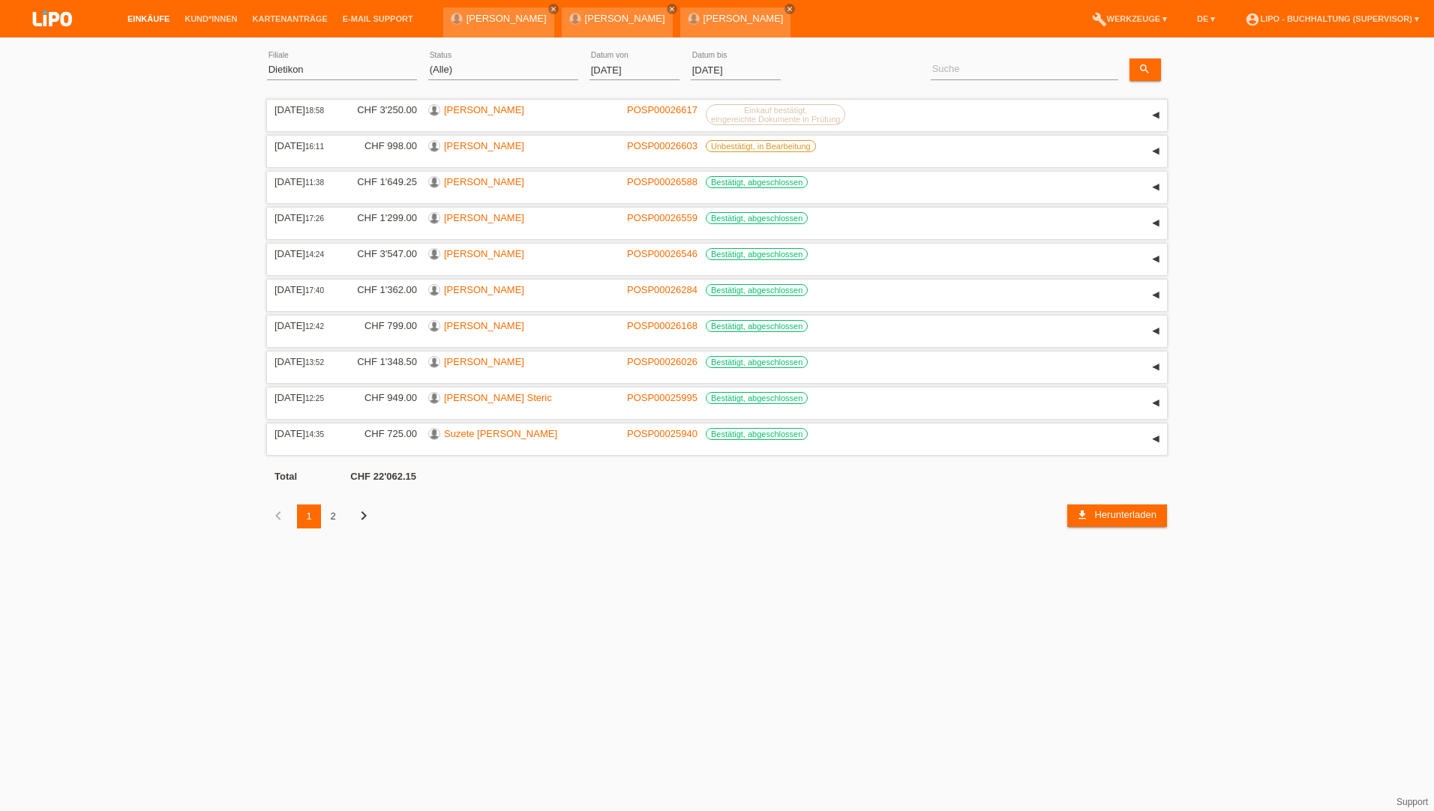
click at [337, 517] on div "2" at bounding box center [333, 517] width 24 height 24
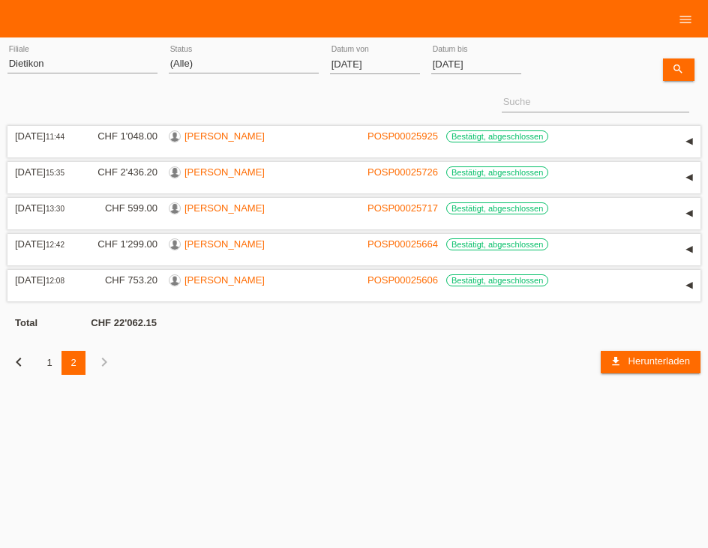
click at [48, 365] on div "1" at bounding box center [49, 363] width 24 height 24
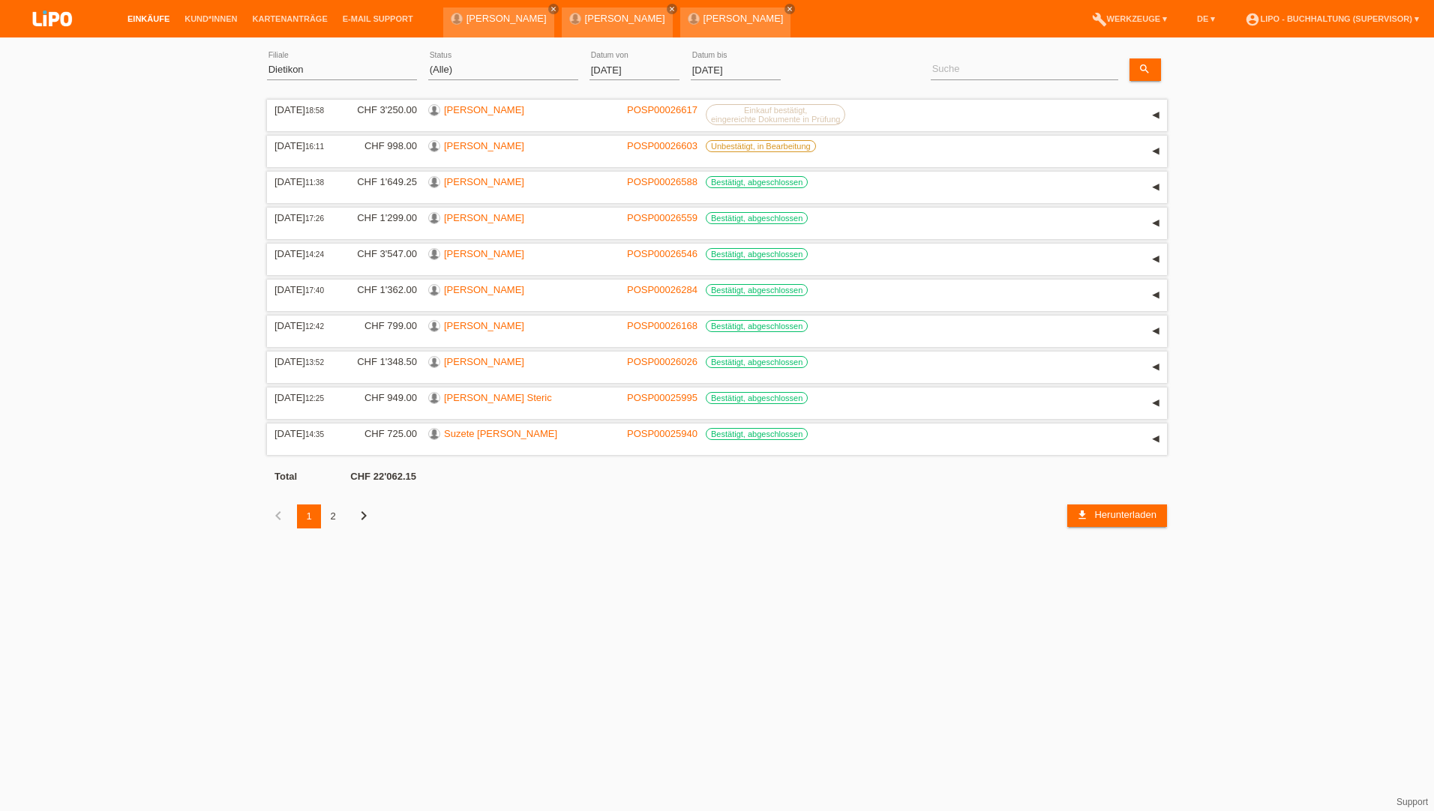
click at [329, 514] on div "2" at bounding box center [333, 517] width 24 height 24
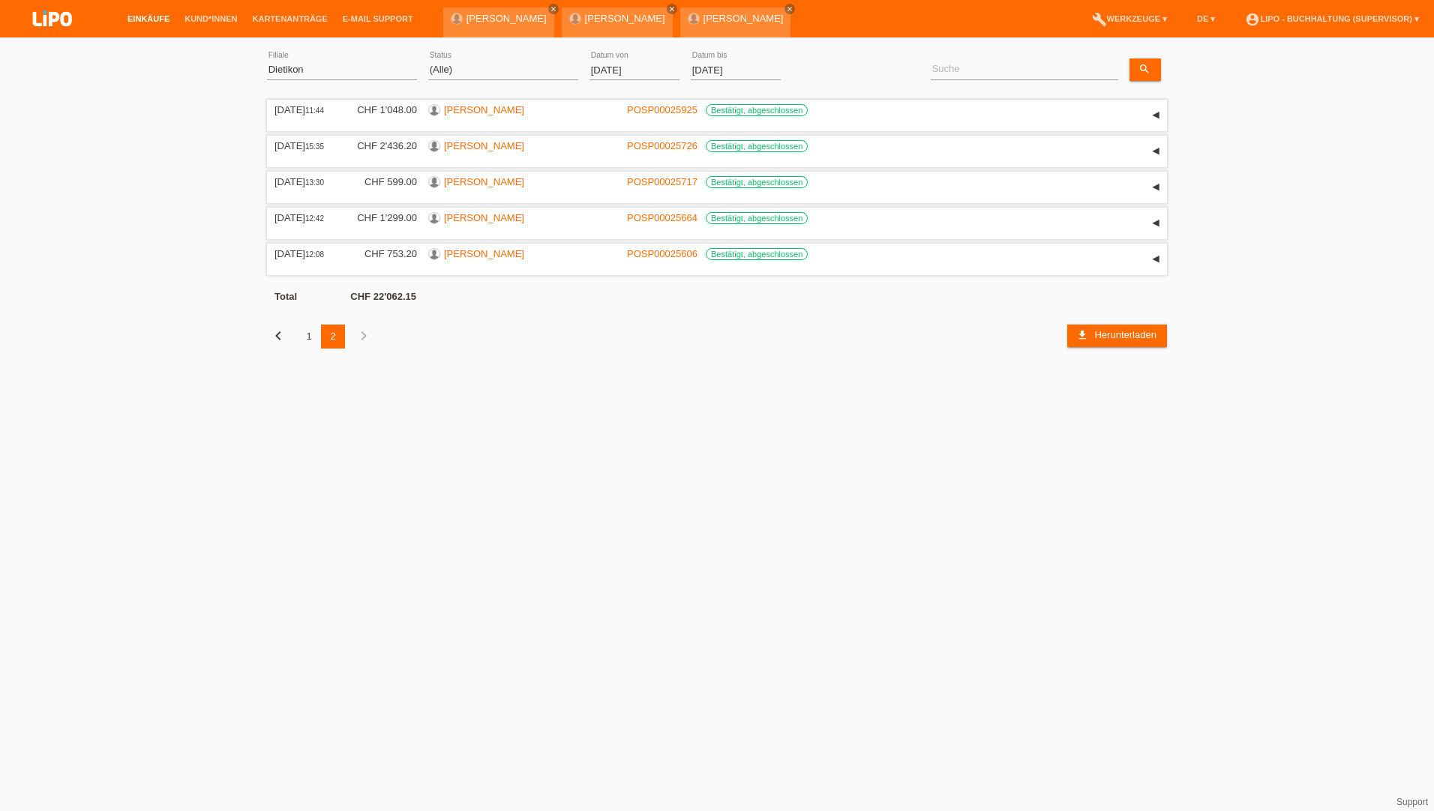
click at [146, 16] on link "Einkäufe" at bounding box center [148, 18] width 57 height 9
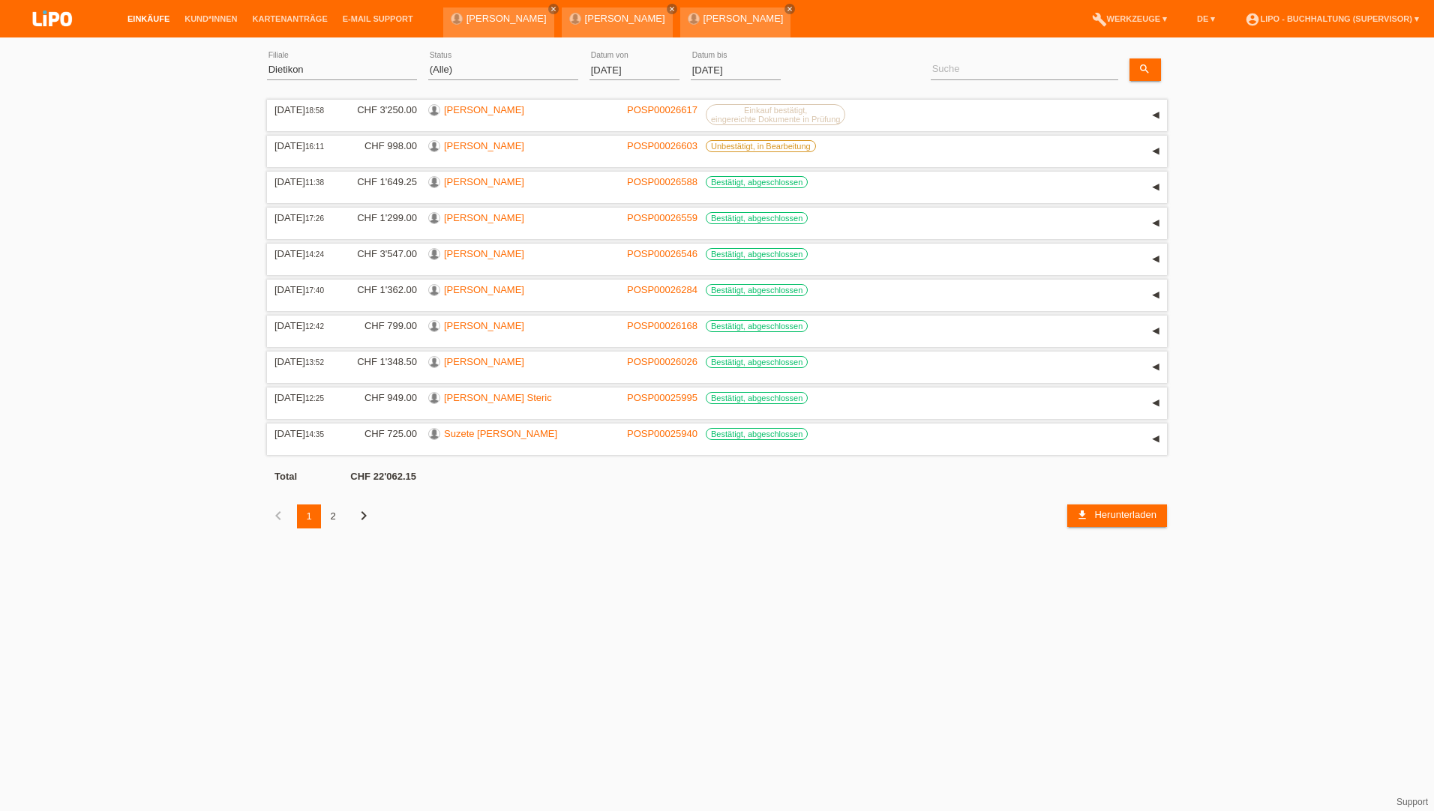
drag, startPoint x: 264, startPoint y: 70, endPoint x: 277, endPoint y: 71, distance: 12.8
click at [266, 70] on div "(Alle) Aarau Biel Conthey Contone Delémont Dietikon Dietlikon Egerkingen Emmen …" at bounding box center [717, 298] width 1434 height 506
click at [290, 58] on div "(Alle) Aarau Biel Conthey Contone Delémont Dietikon Dietlikon Egerkingen Emmen …" at bounding box center [342, 70] width 150 height 51
click at [290, 70] on select "(Alle) Aarau Biel Conthey Contone Delémont Dietikon Dietlikon Egerkingen Emmen …" at bounding box center [342, 70] width 150 height 18
select select "772"
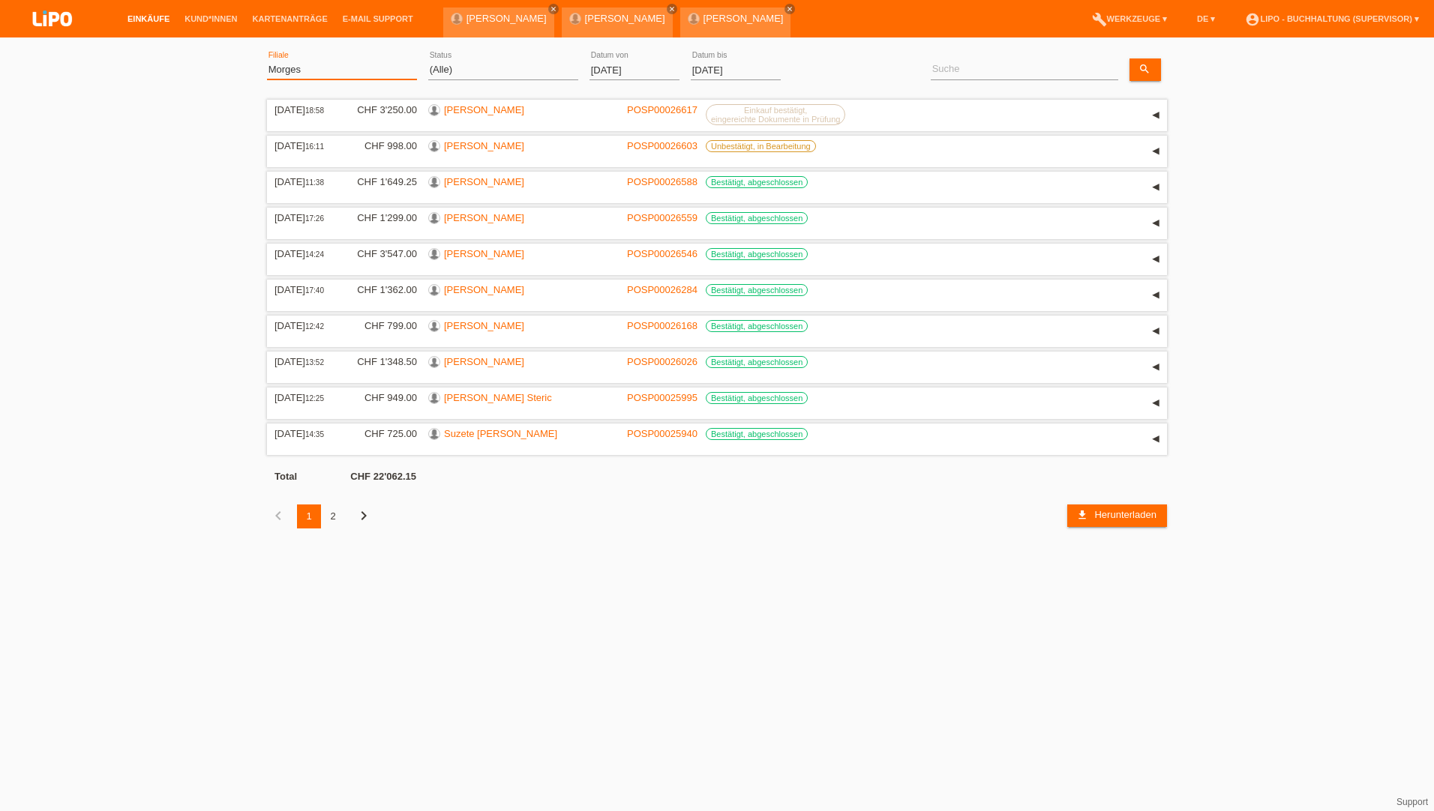
click at [267, 61] on select "(Alle) Aarau Biel Conthey Contone Delémont Dietikon Dietlikon Egerkingen Emmen …" at bounding box center [342, 70] width 150 height 18
click at [828, 70] on link "Übernehmen" at bounding box center [830, 69] width 76 height 22
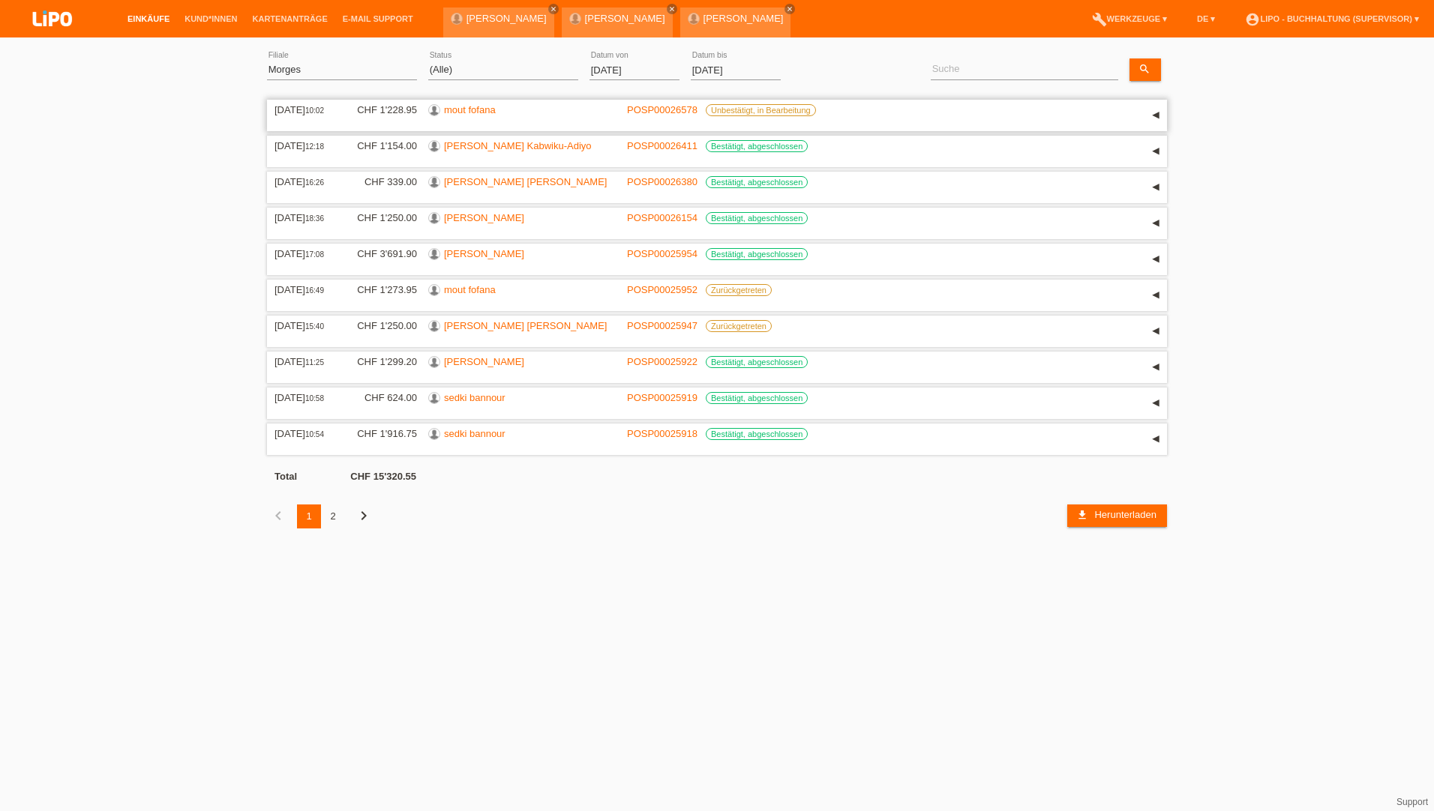
click at [477, 112] on link "mout fofana" at bounding box center [470, 109] width 52 height 11
